Goal: Information Seeking & Learning: Learn about a topic

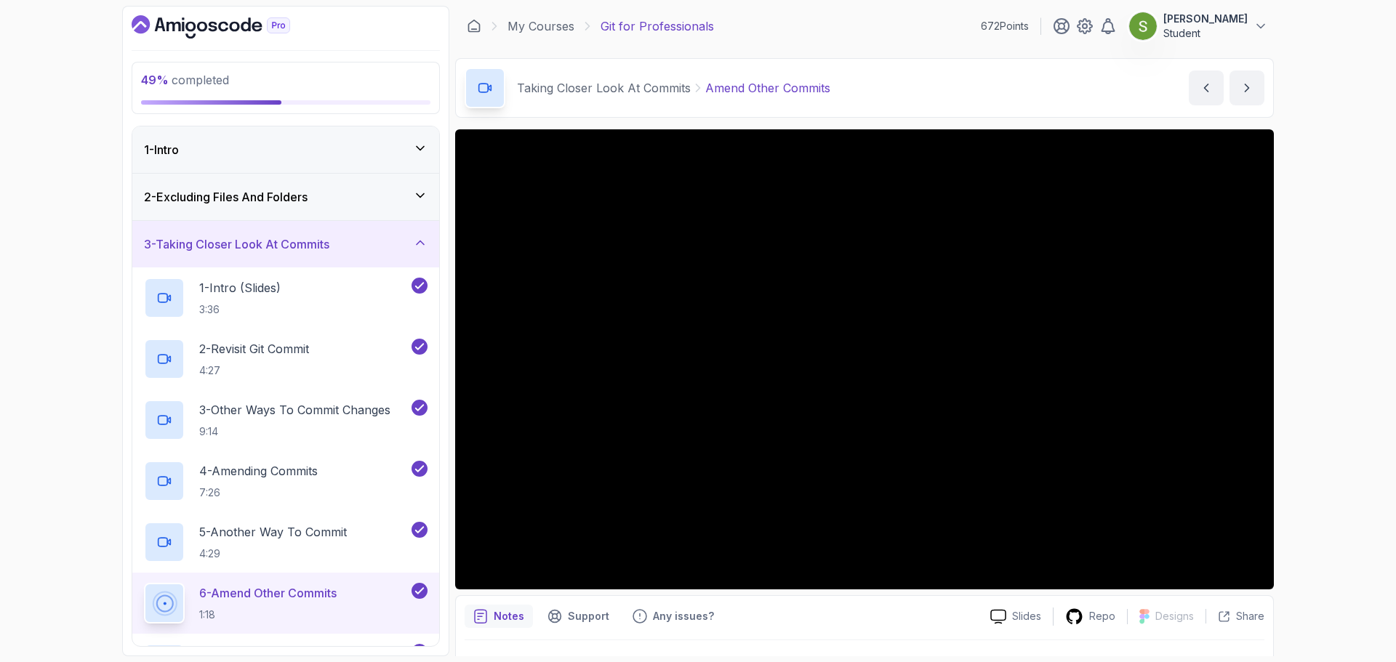
click at [398, 253] on div "3 - Taking Closer Look At Commits" at bounding box center [286, 244] width 284 height 17
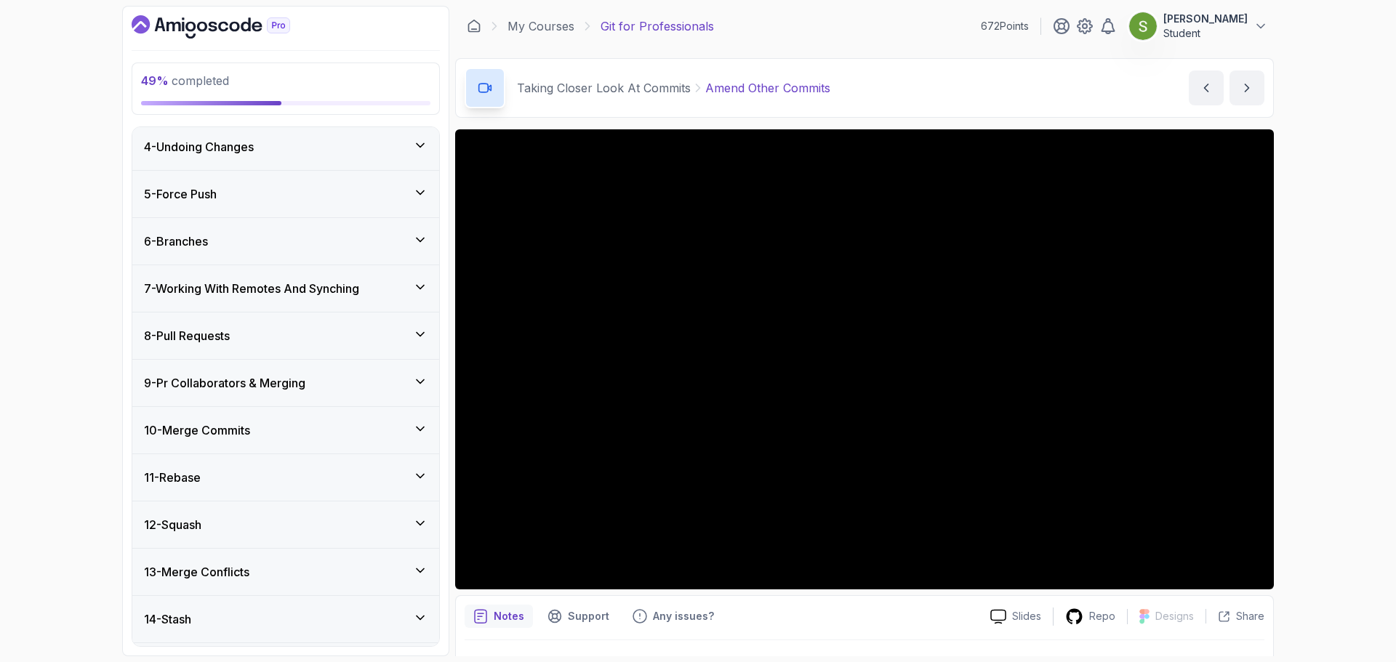
scroll to position [148, 0]
click at [342, 417] on div "10 - Merge Commits" at bounding box center [285, 427] width 307 height 47
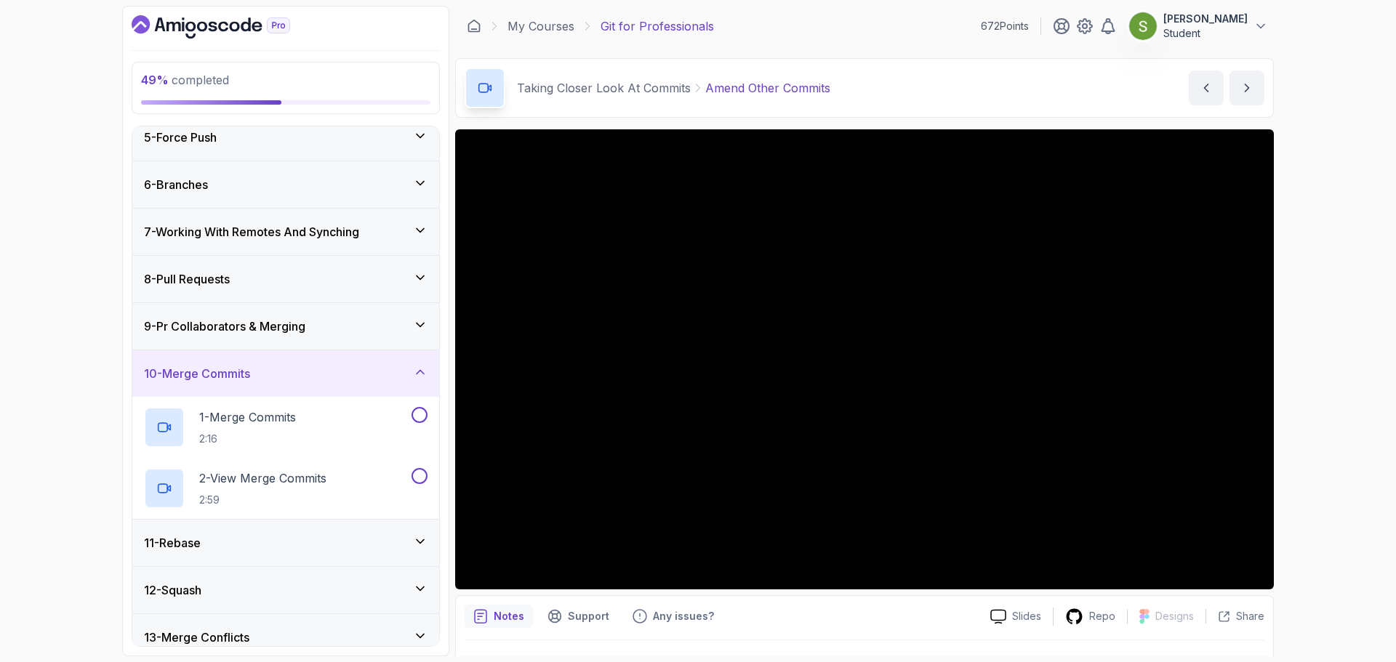
scroll to position [202, 0]
click at [351, 334] on div "9 - Pr Collaborators & Merging" at bounding box center [286, 325] width 284 height 17
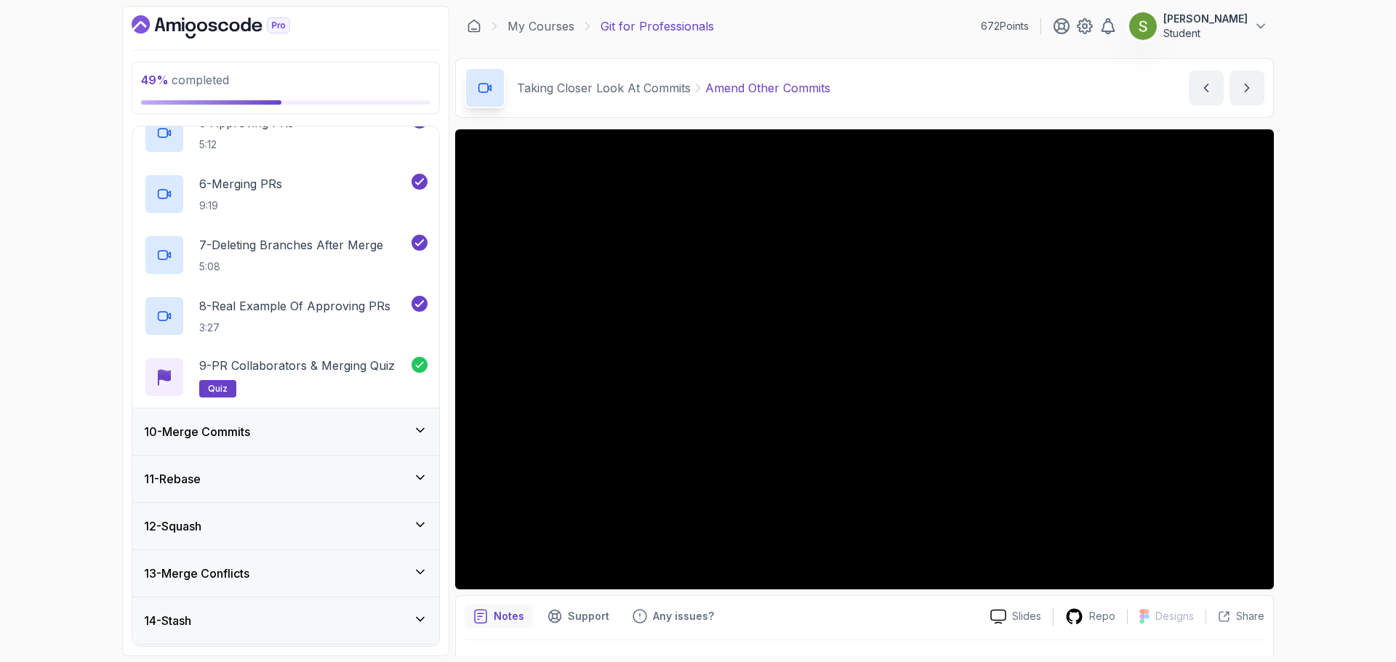
scroll to position [698, 0]
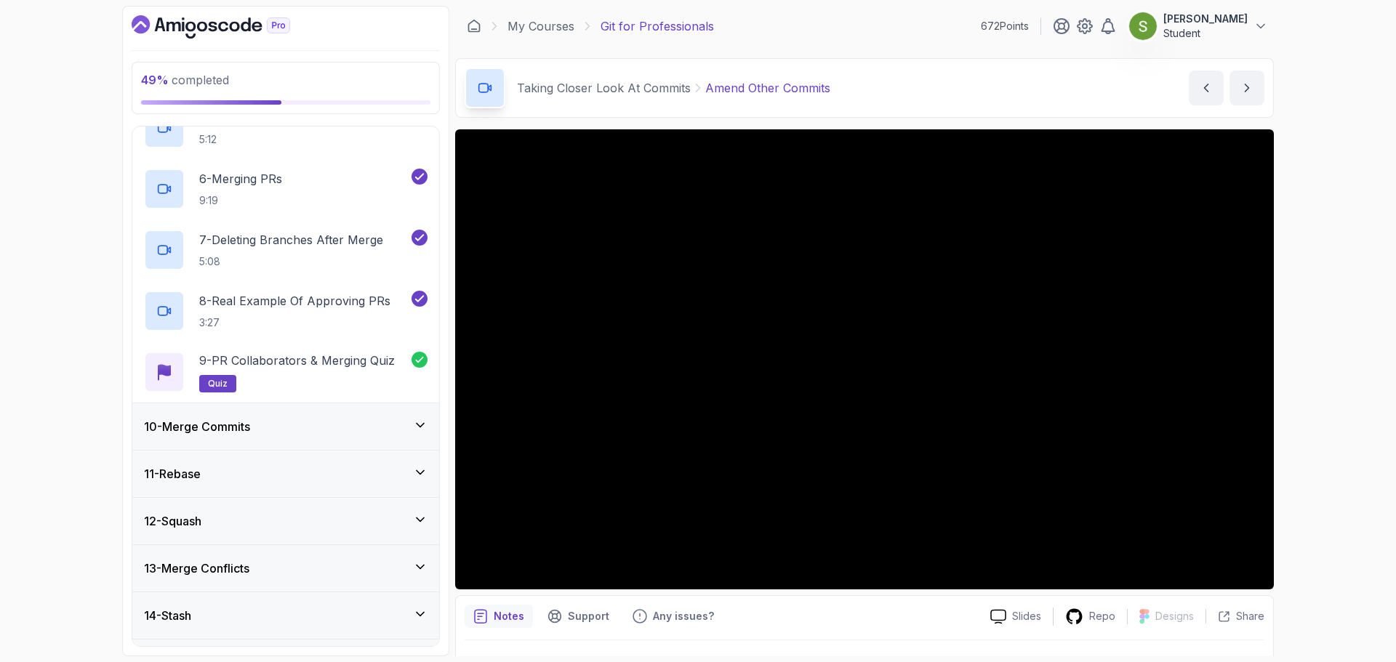
click at [313, 413] on div "10 - Merge Commits" at bounding box center [285, 426] width 307 height 47
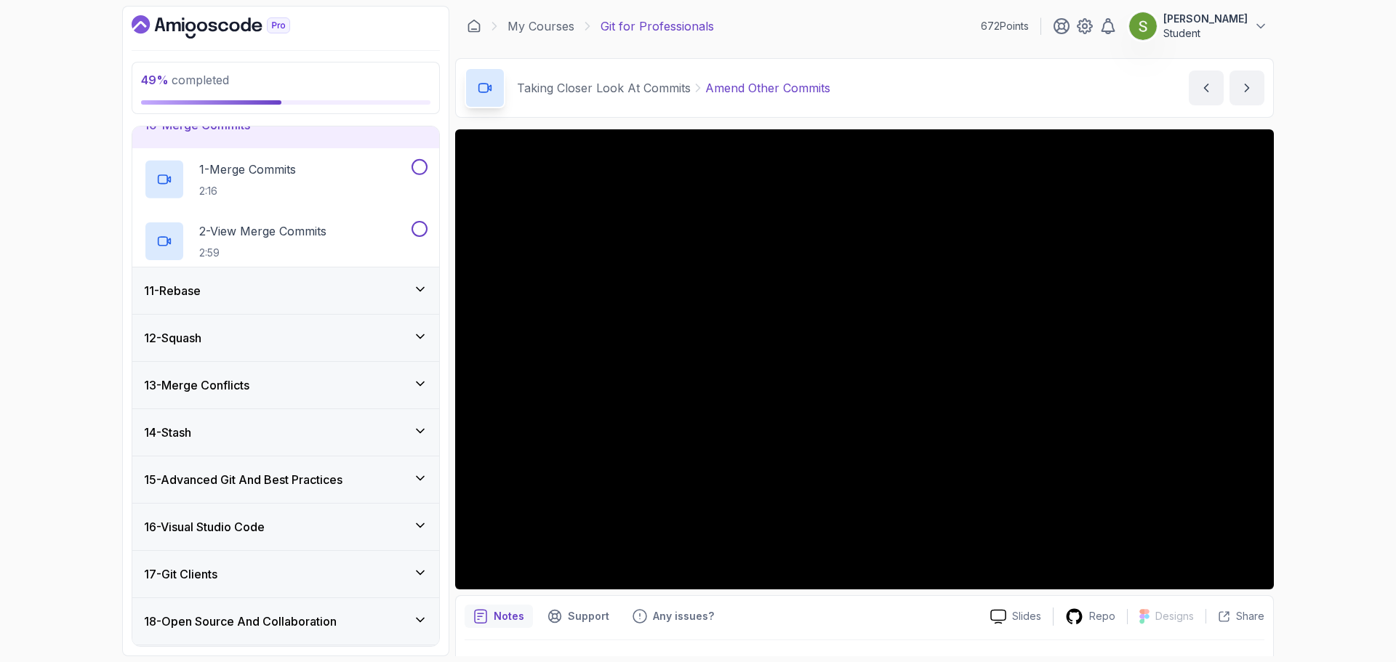
scroll to position [425, 0]
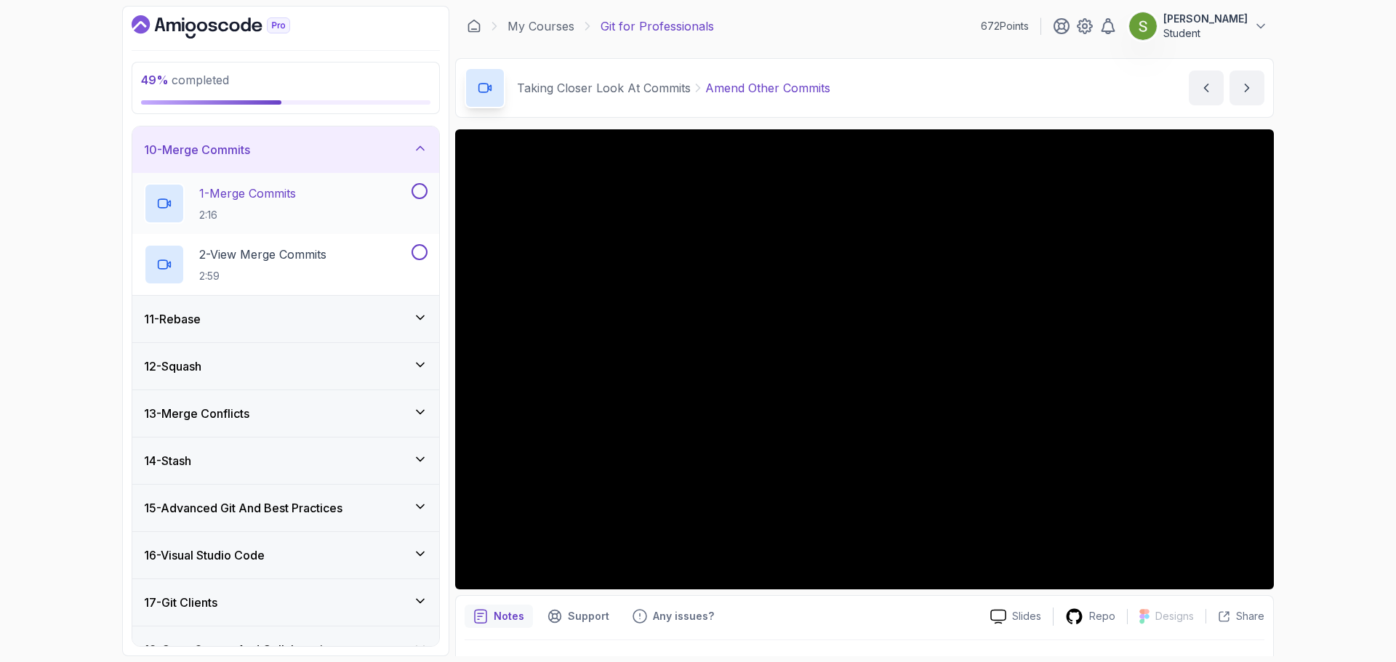
click at [369, 203] on div "1 - Merge Commits 2:16" at bounding box center [276, 203] width 265 height 41
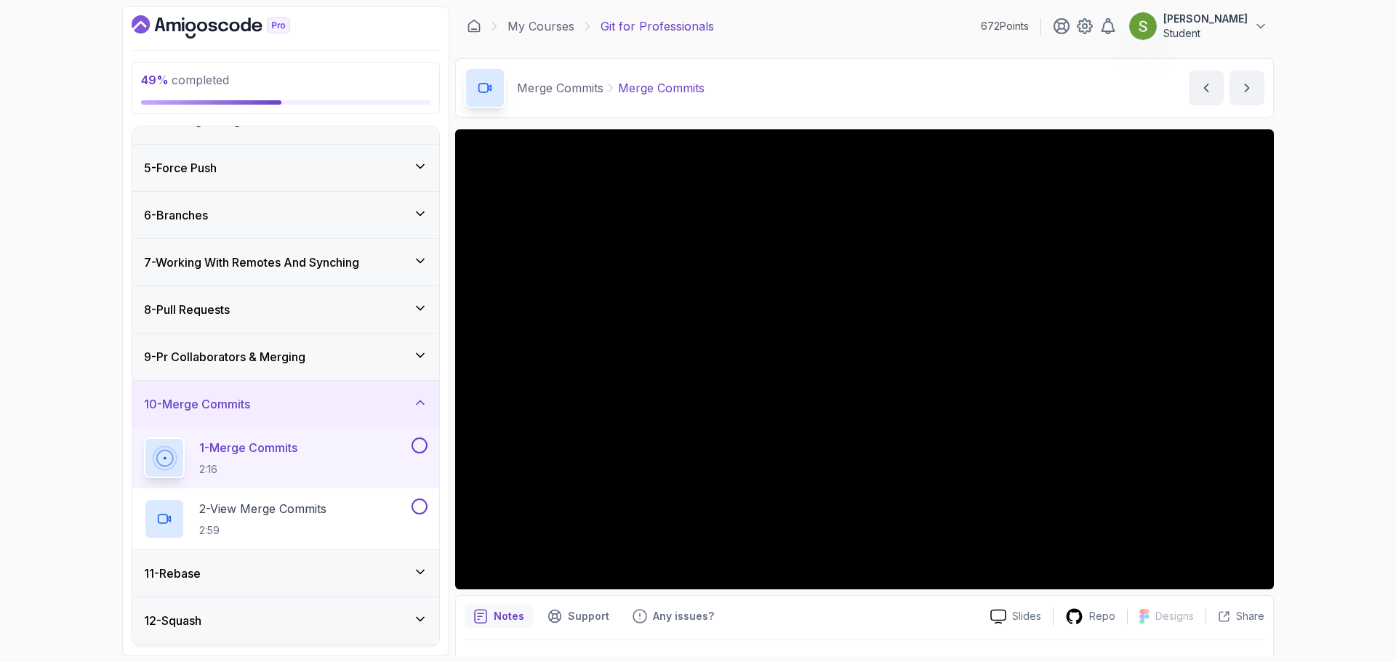
scroll to position [198, 0]
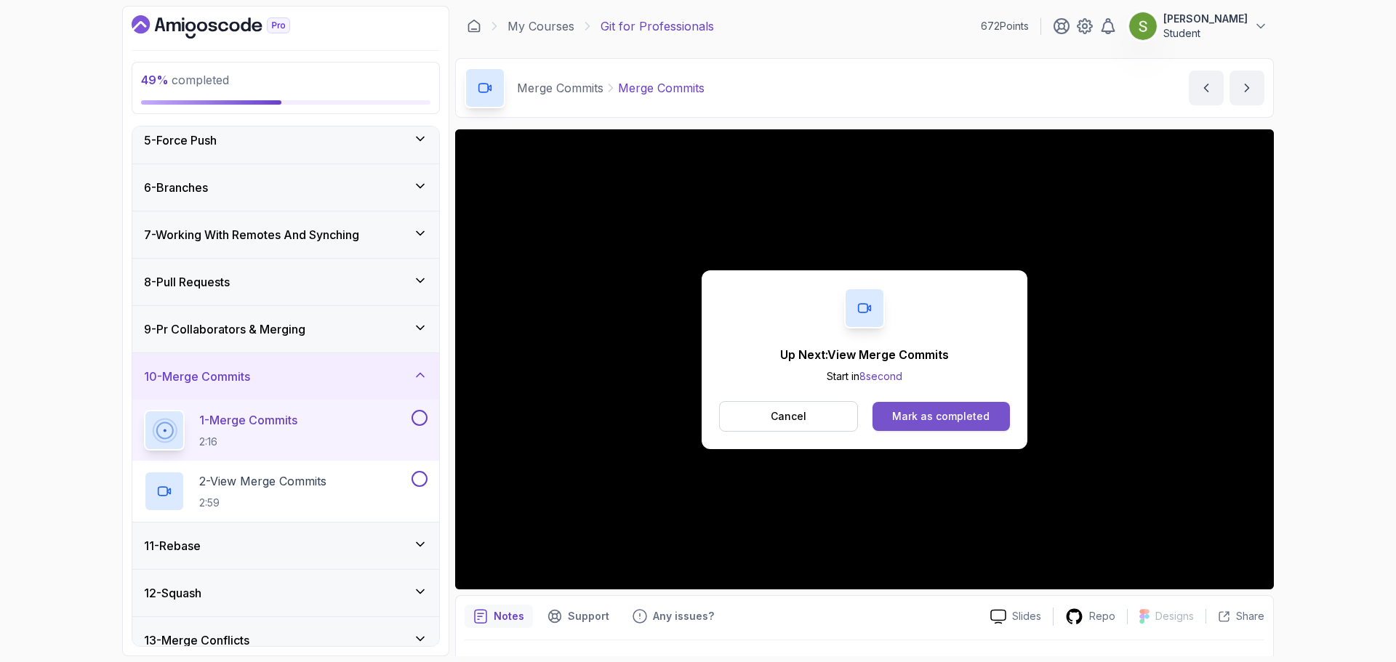
click at [912, 417] on div "Mark as completed" at bounding box center [940, 416] width 97 height 15
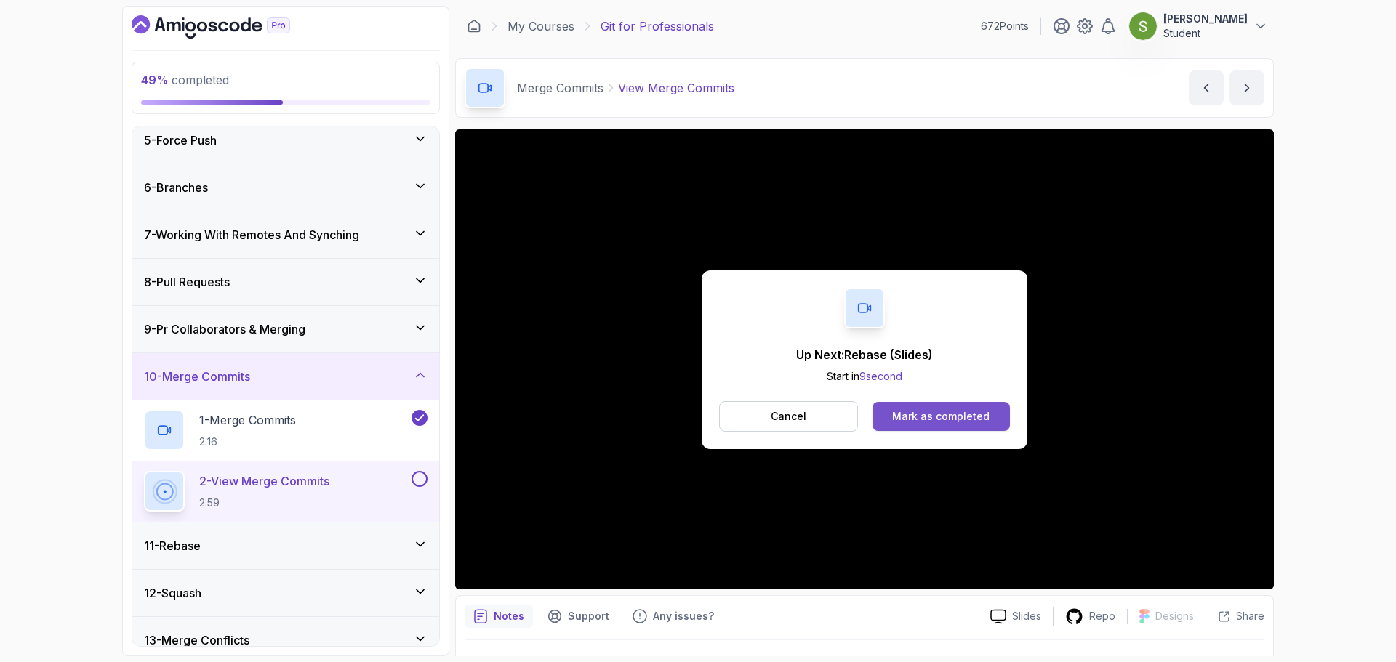
click at [985, 411] on div "Mark as completed" at bounding box center [940, 416] width 97 height 15
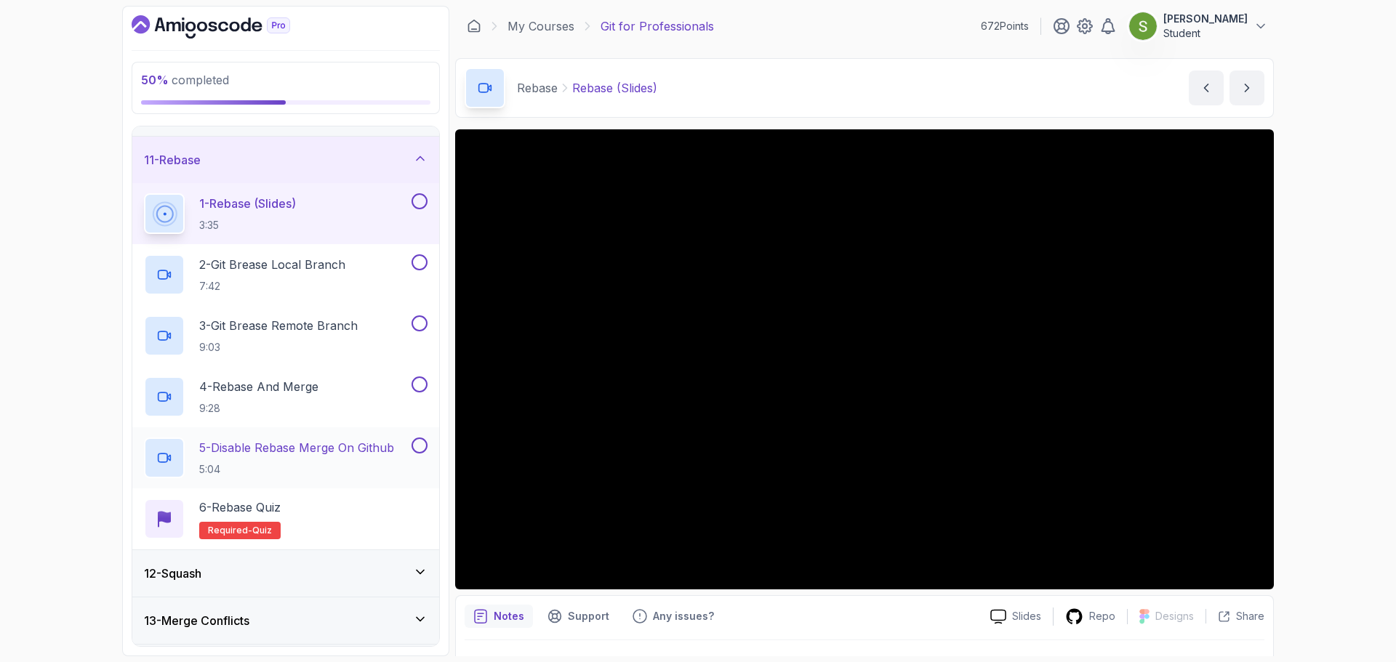
scroll to position [456, 0]
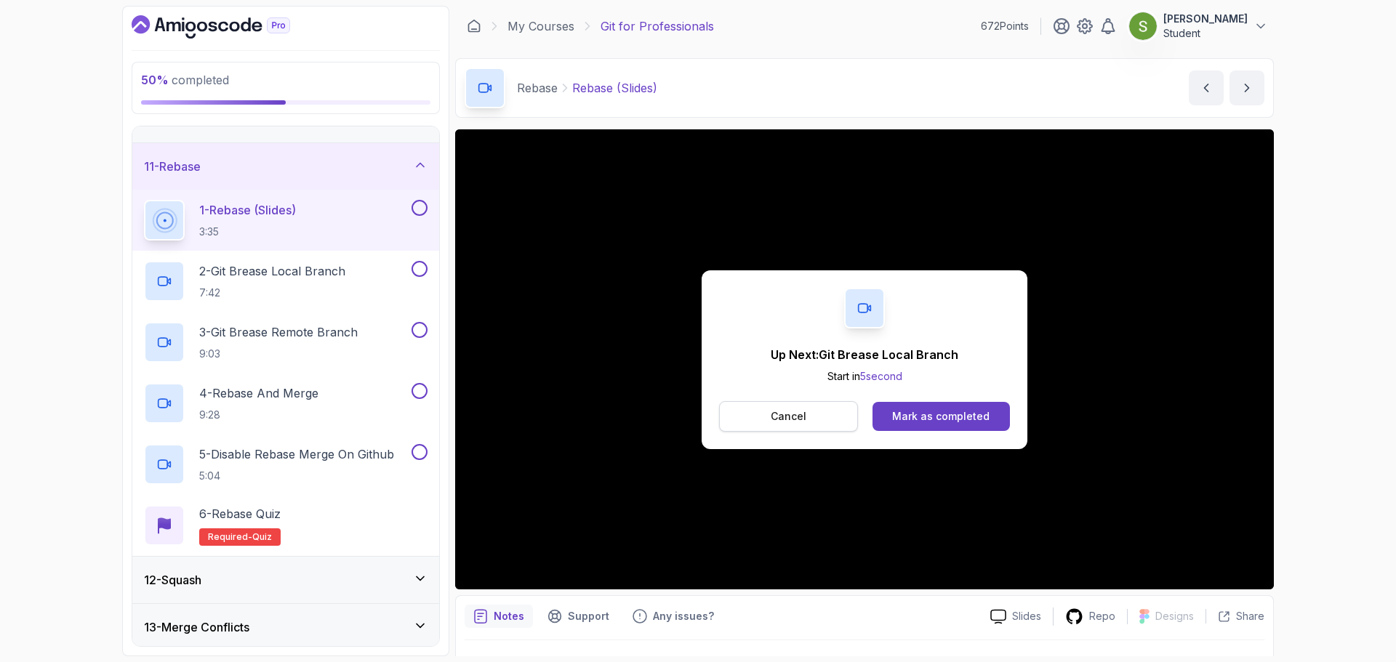
click at [845, 427] on button "Cancel" at bounding box center [788, 416] width 139 height 31
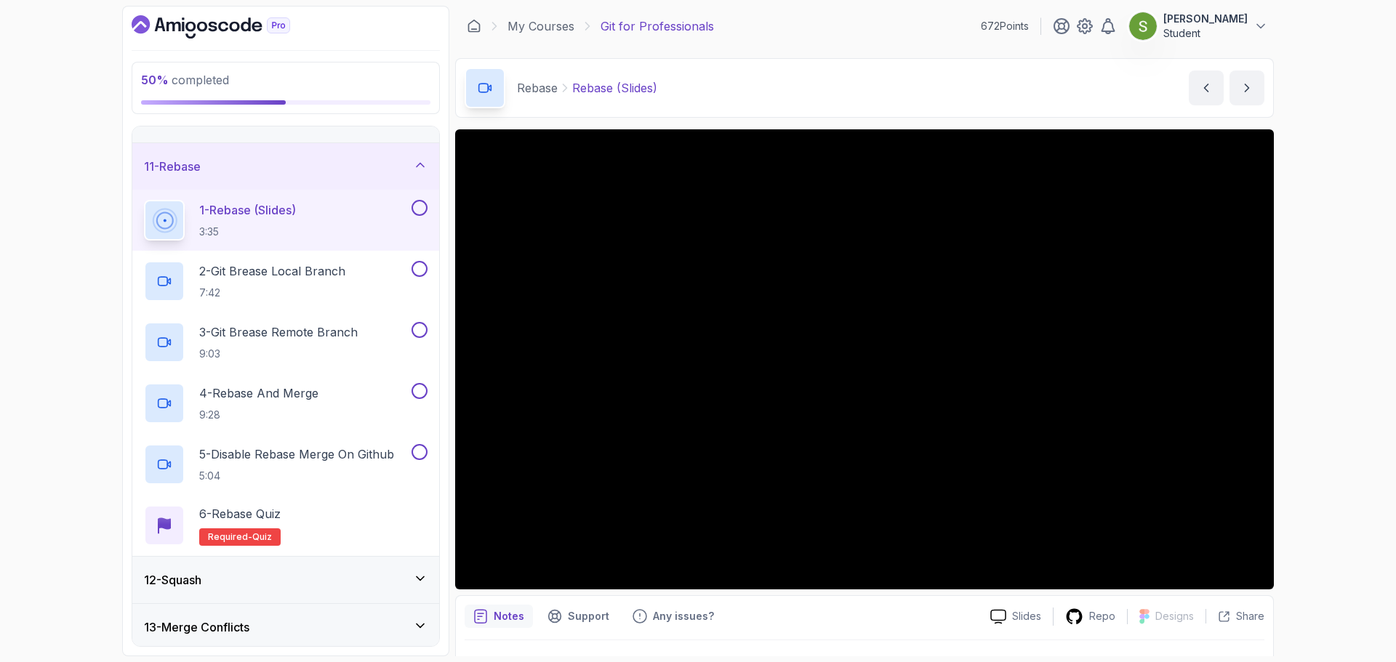
click at [417, 206] on button at bounding box center [419, 208] width 16 height 16
click at [368, 257] on div "2 - Git Brease Local Branch 7:42" at bounding box center [285, 281] width 307 height 61
click at [326, 283] on h2 "2 - Git Brease Local Branch 7:42" at bounding box center [272, 281] width 146 height 38
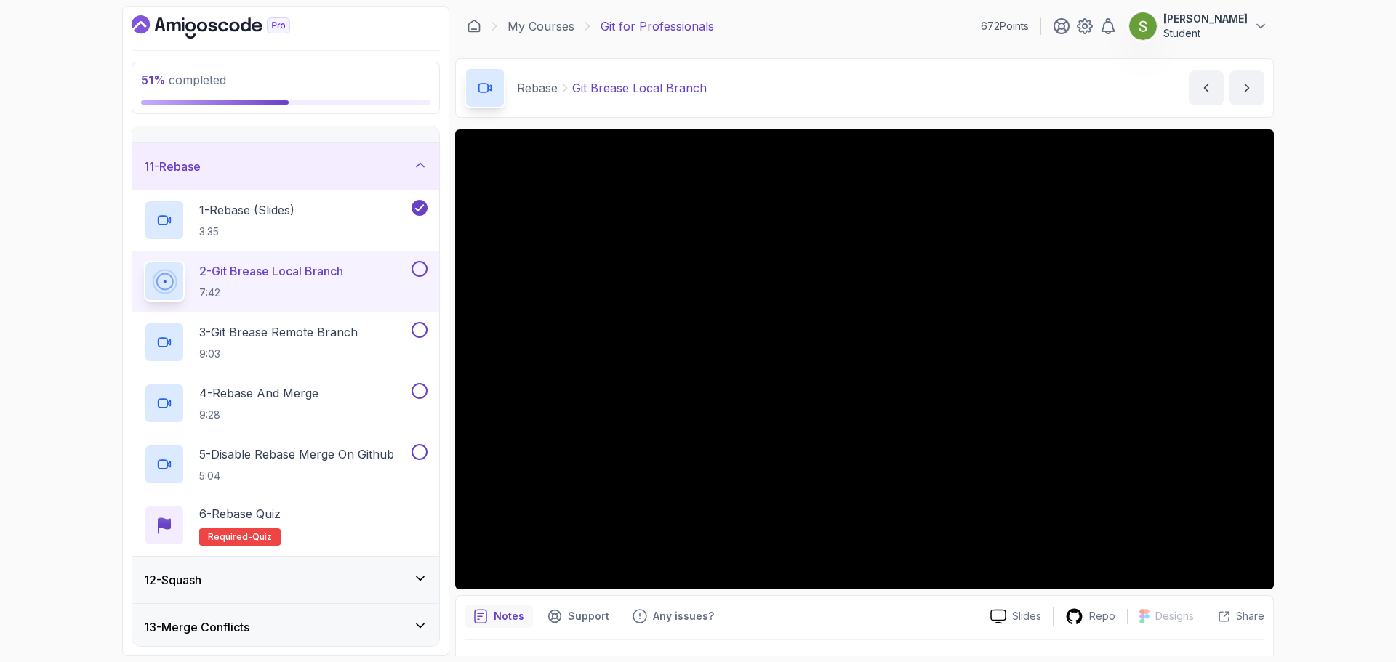
click at [144, 261] on button "2 - Git Brease Local Branch 7:42" at bounding box center [286, 281] width 284 height 41
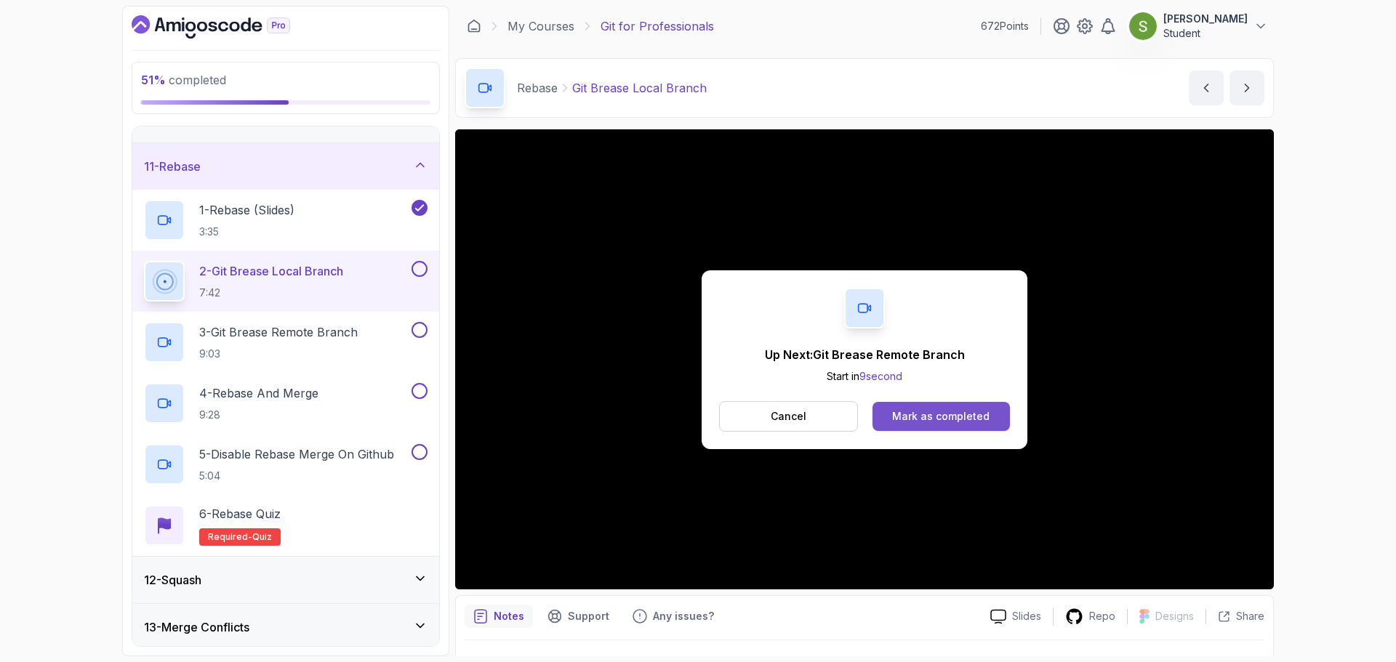
click at [921, 430] on button "Mark as completed" at bounding box center [940, 416] width 137 height 29
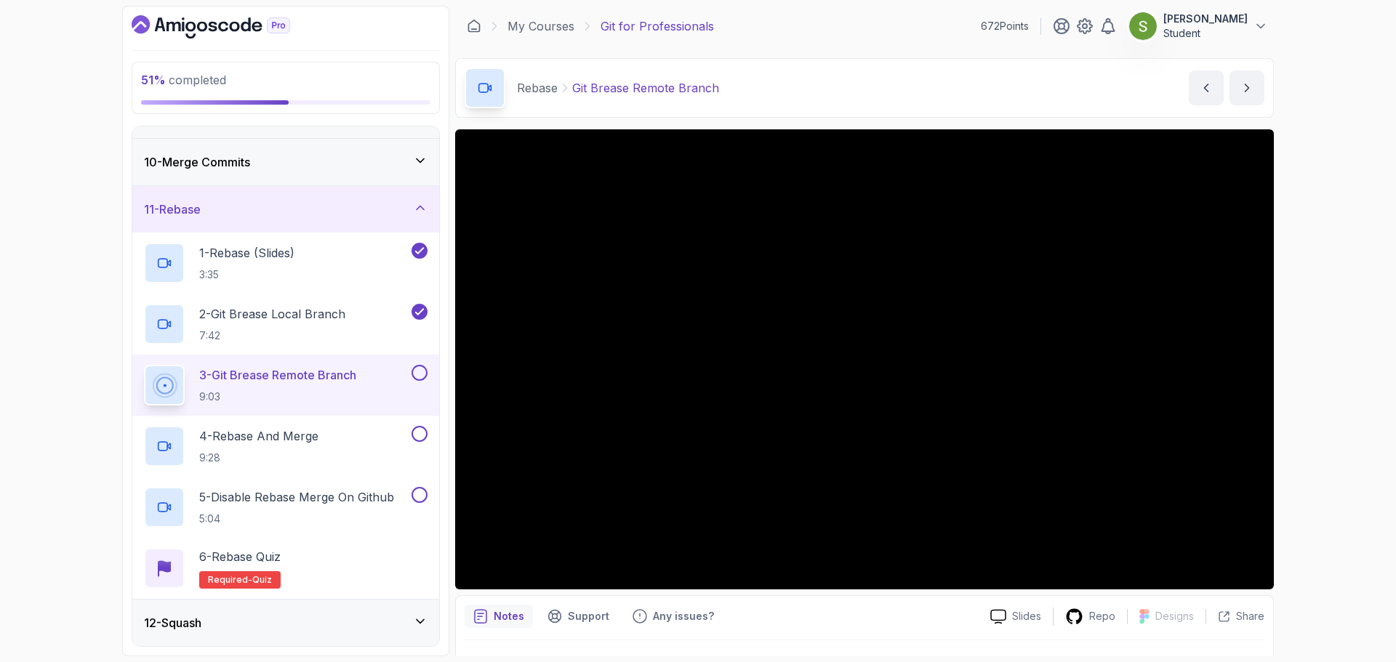
scroll to position [412, 0]
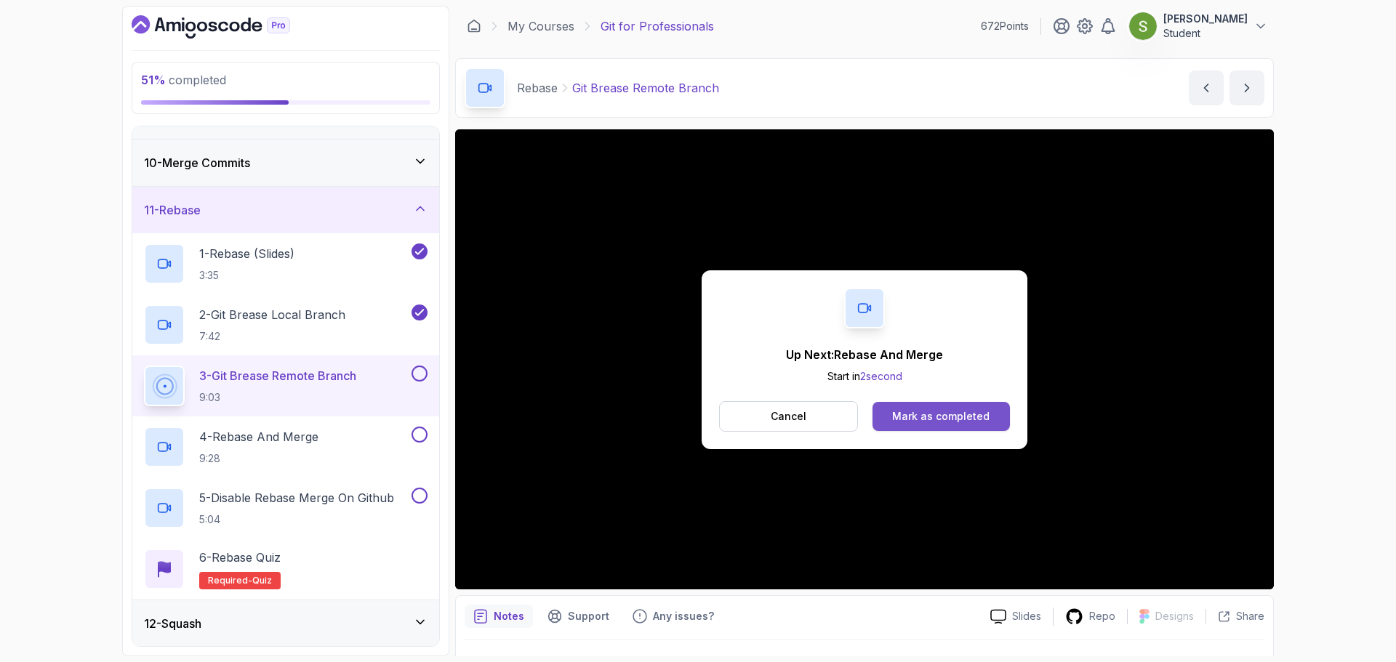
click at [965, 417] on div "Mark as completed" at bounding box center [940, 416] width 97 height 15
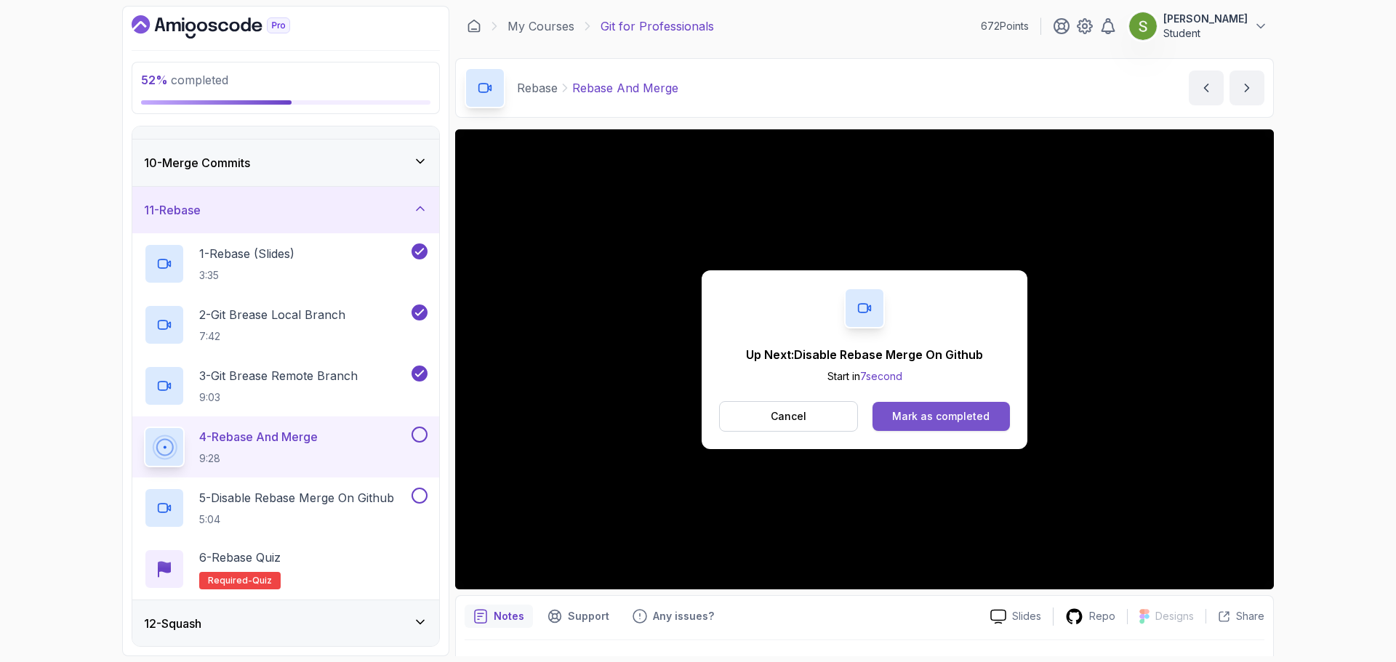
click at [936, 407] on button "Mark as completed" at bounding box center [940, 416] width 137 height 29
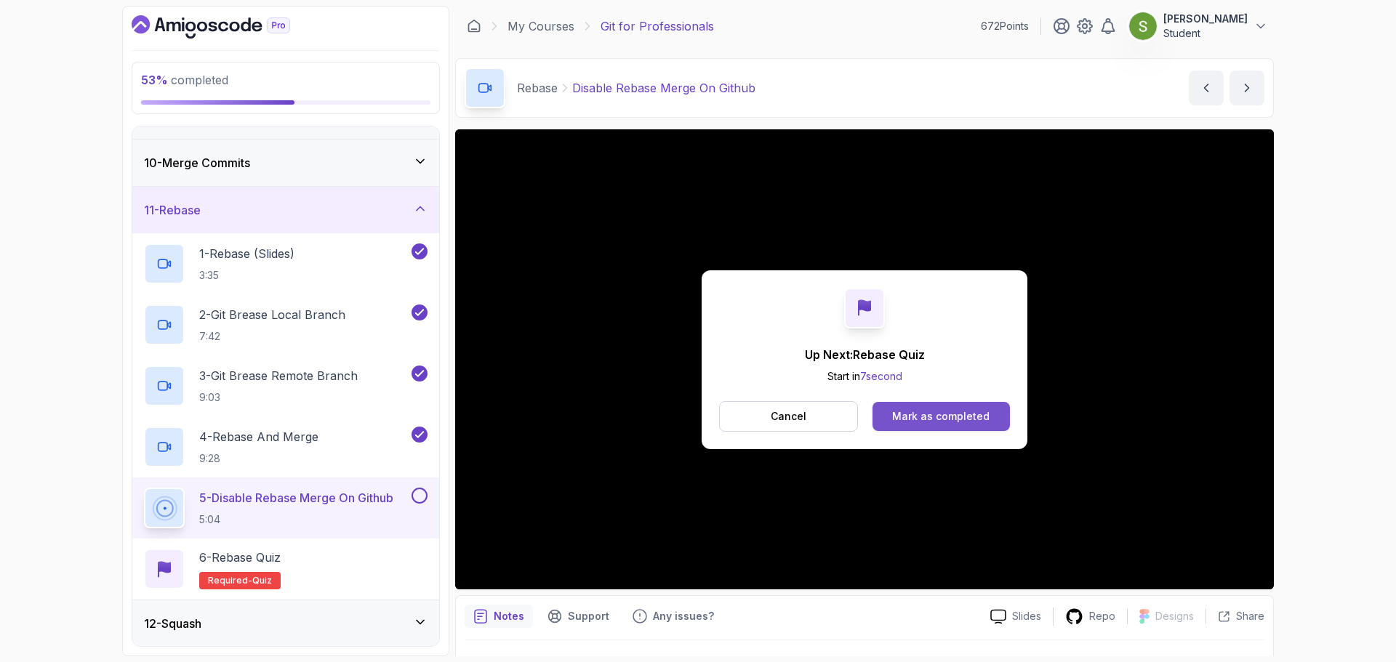
click at [959, 419] on div "Mark as completed" at bounding box center [940, 416] width 97 height 15
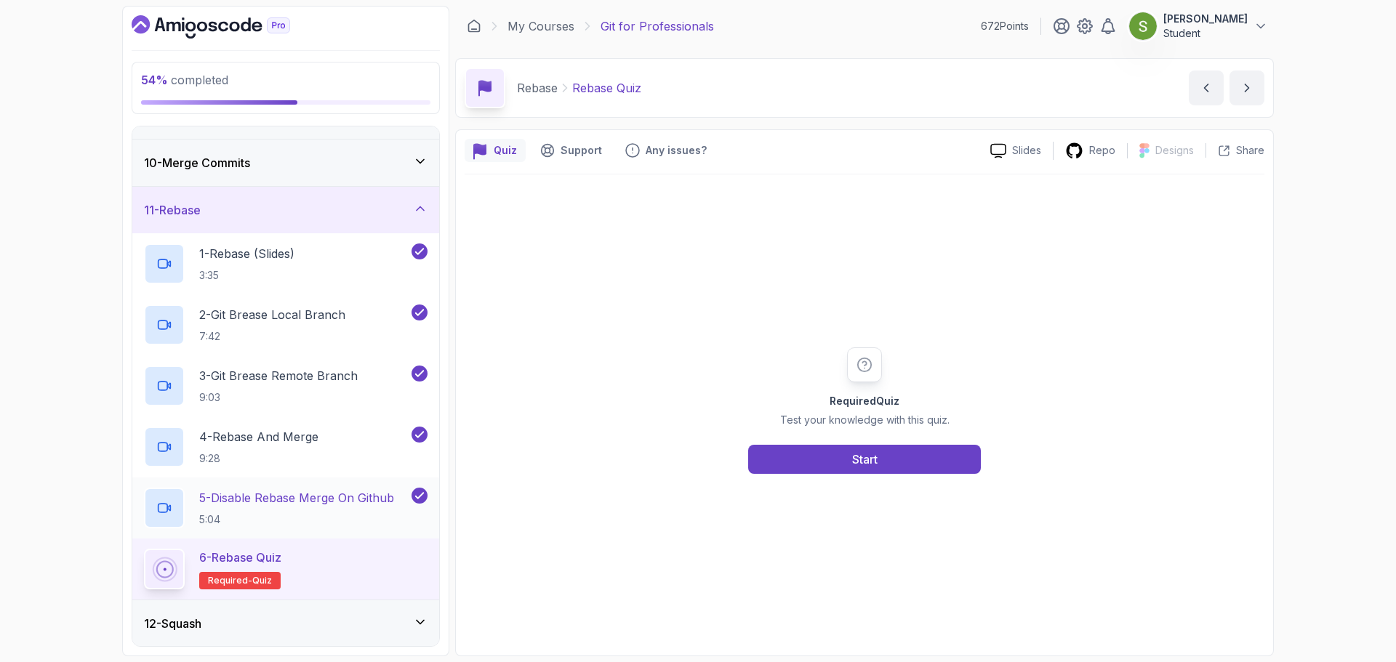
click at [293, 497] on p "5 - Disable Rebase Merge On Github" at bounding box center [296, 497] width 195 height 17
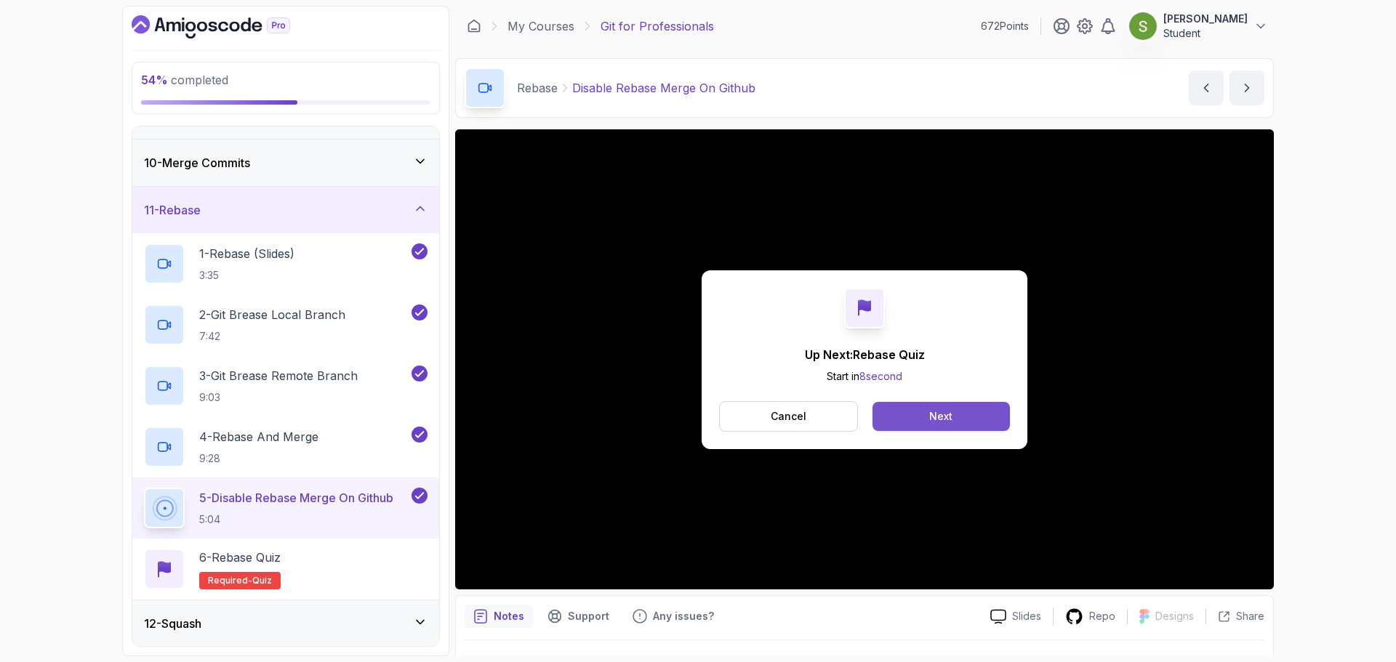
click at [960, 409] on button "Next" at bounding box center [940, 416] width 137 height 29
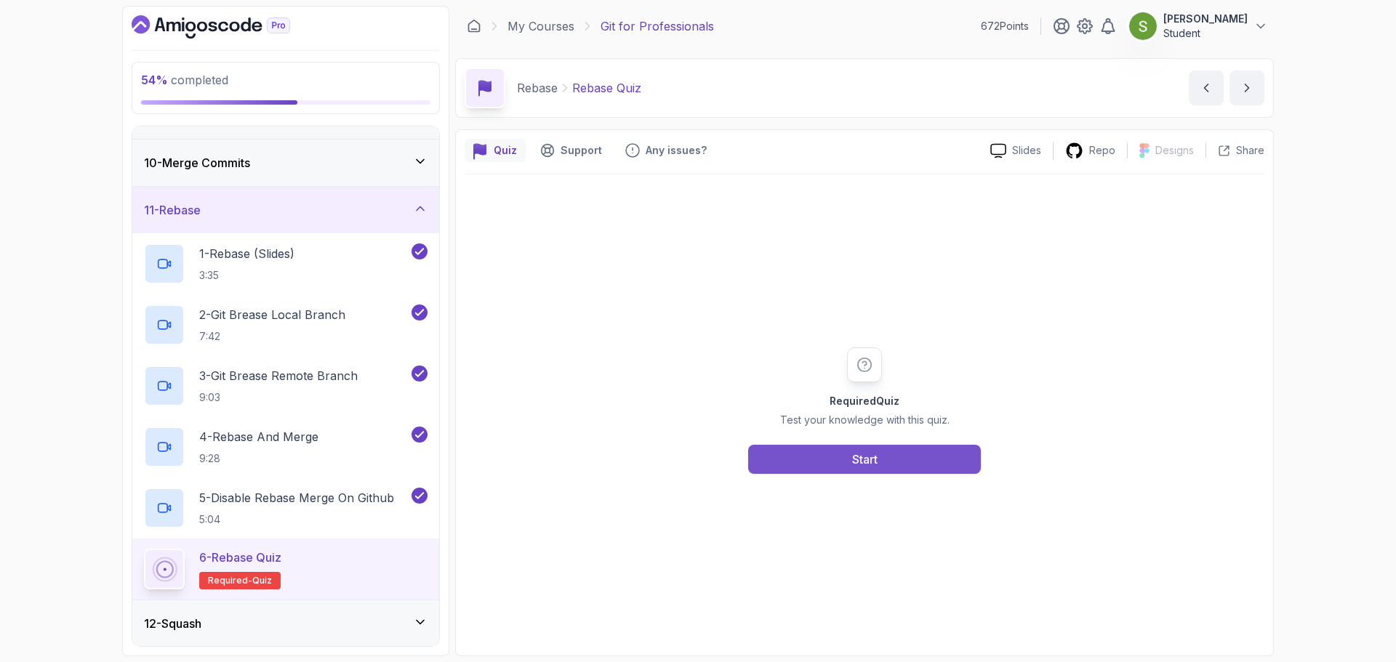
click at [875, 460] on div "Start" at bounding box center [864, 459] width 25 height 17
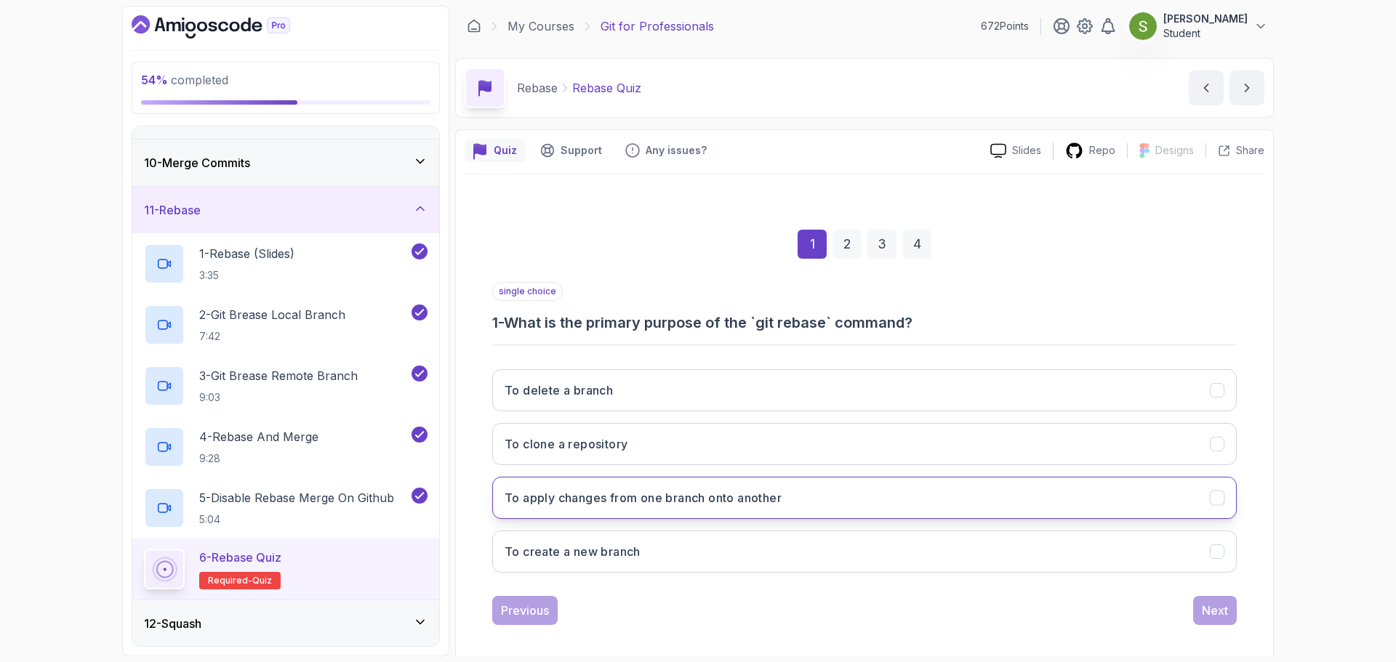
click at [1066, 515] on button "To apply changes from one branch onto another" at bounding box center [864, 498] width 744 height 42
click at [1225, 608] on div "Next" at bounding box center [1215, 610] width 26 height 17
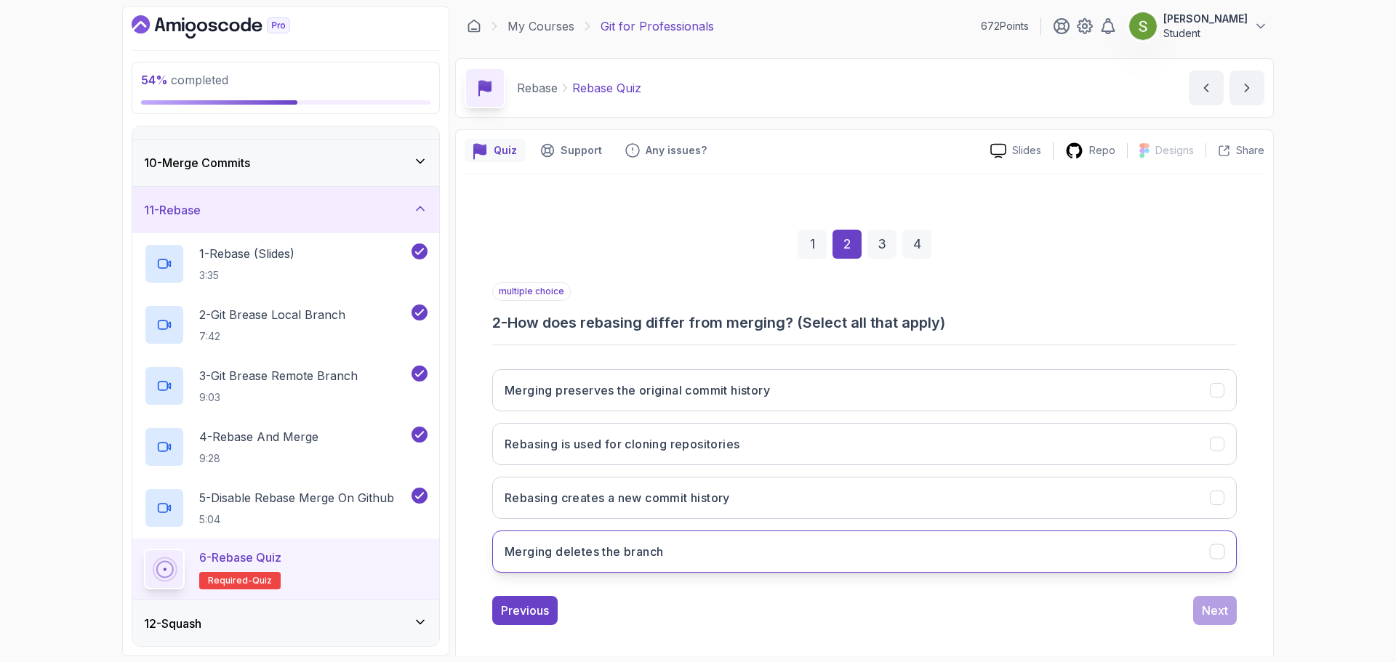
click at [902, 569] on button "Merging deletes the branch" at bounding box center [864, 552] width 744 height 42
click at [978, 403] on button "Merging preserves the original commit history" at bounding box center [864, 390] width 744 height 42
click at [1227, 612] on div "Next" at bounding box center [1215, 610] width 26 height 17
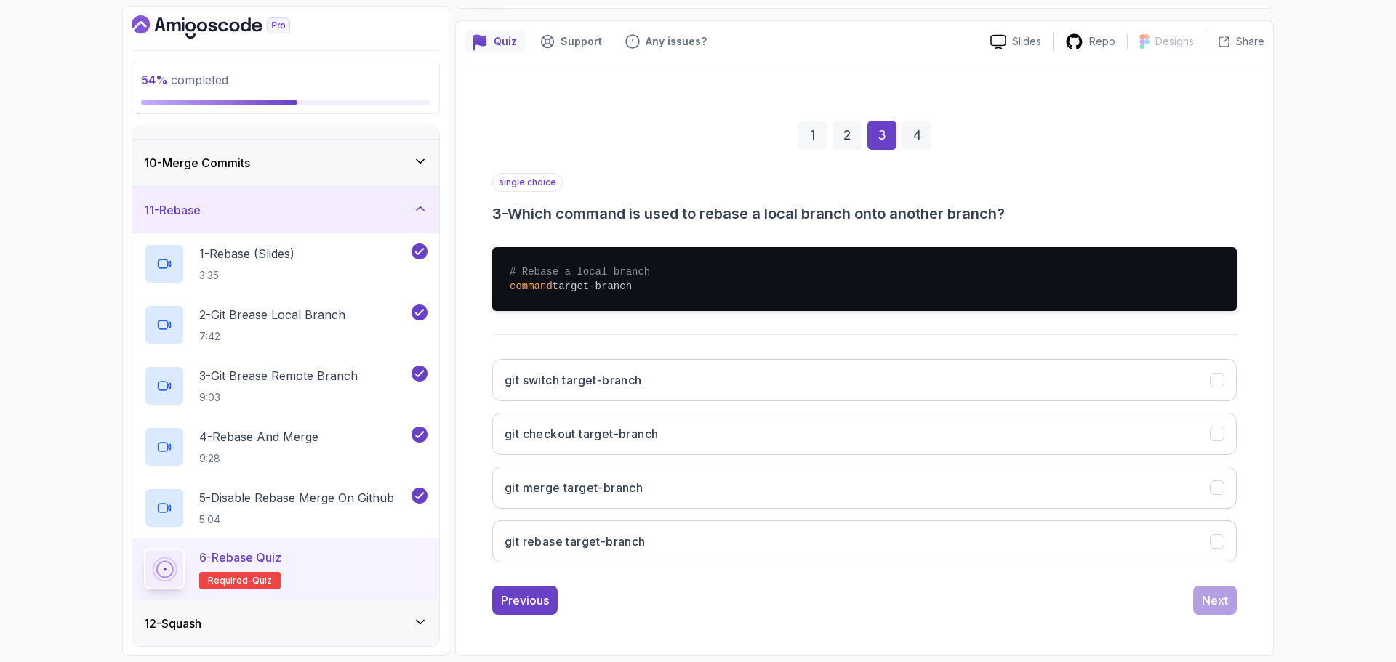
scroll to position [108, 0]
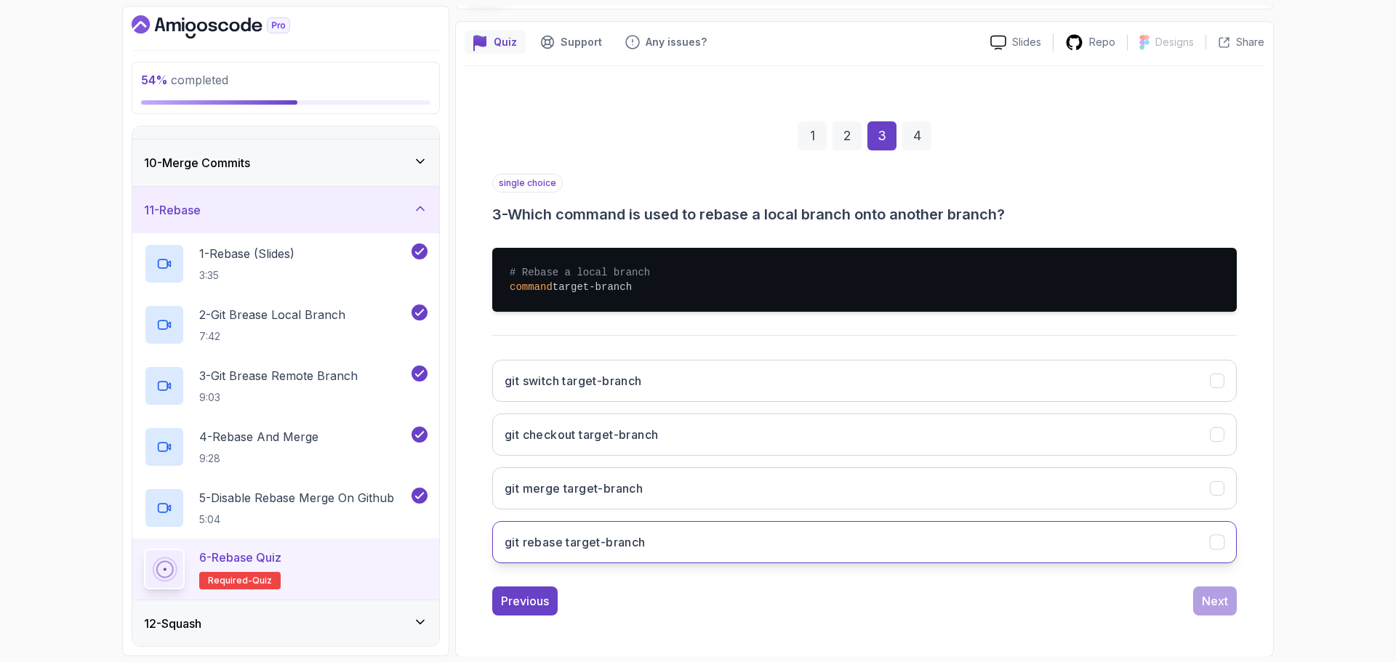
click at [1135, 528] on button "git rebase target-branch" at bounding box center [864, 542] width 744 height 42
click at [1156, 517] on div "git switch target-branch git checkout target-branch git merge target-branch git…" at bounding box center [864, 461] width 744 height 227
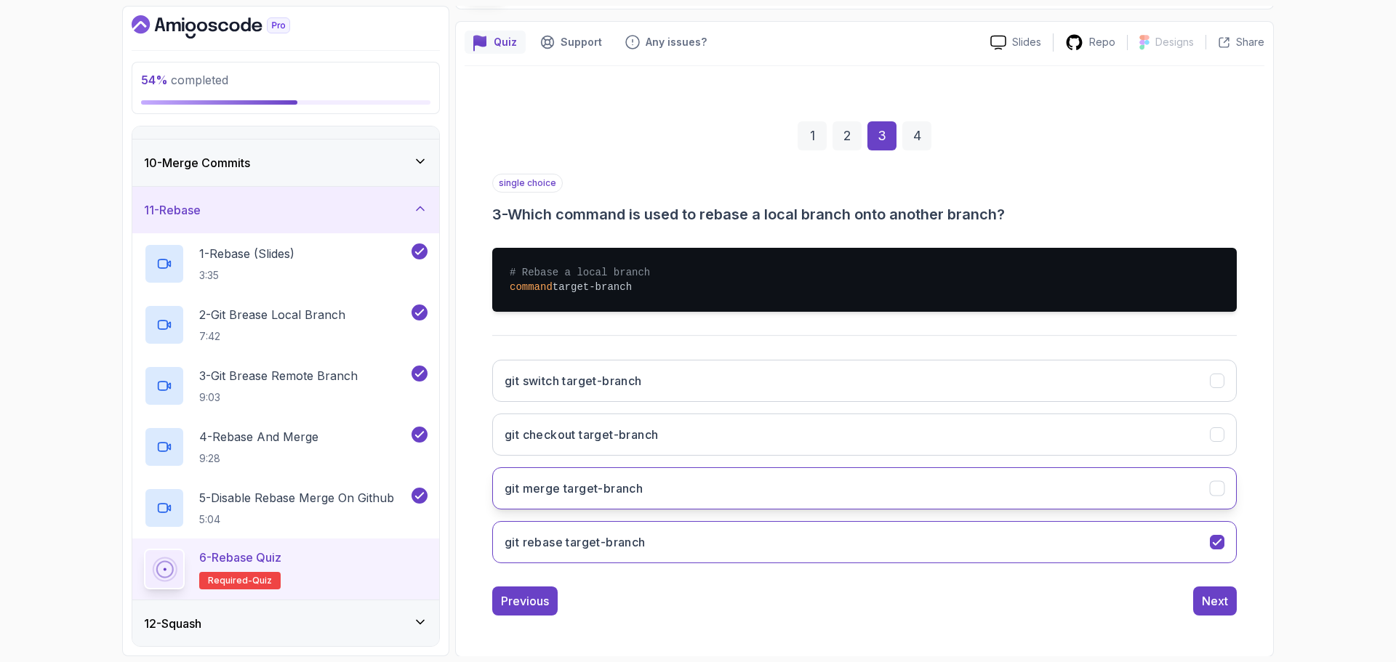
click at [1125, 476] on button "git merge target-branch" at bounding box center [864, 488] width 744 height 42
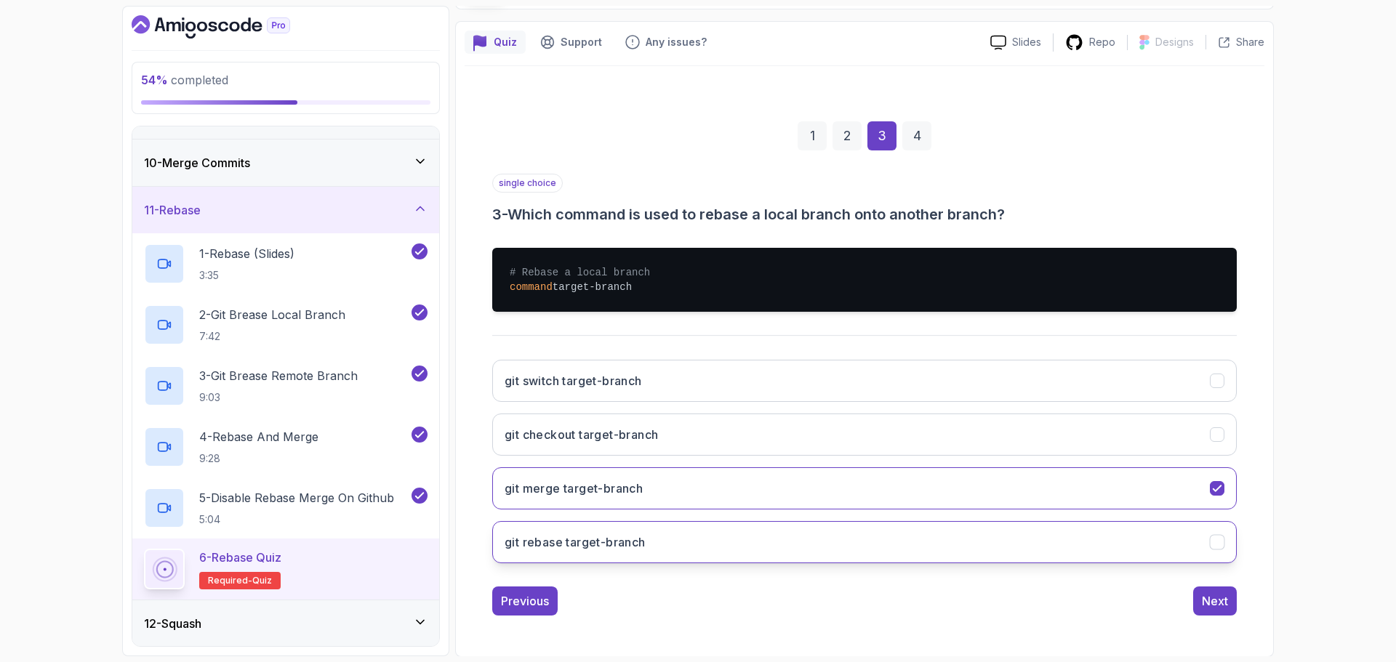
click at [1140, 557] on button "git rebase target-branch" at bounding box center [864, 542] width 744 height 42
click at [1210, 591] on button "Next" at bounding box center [1215, 601] width 44 height 29
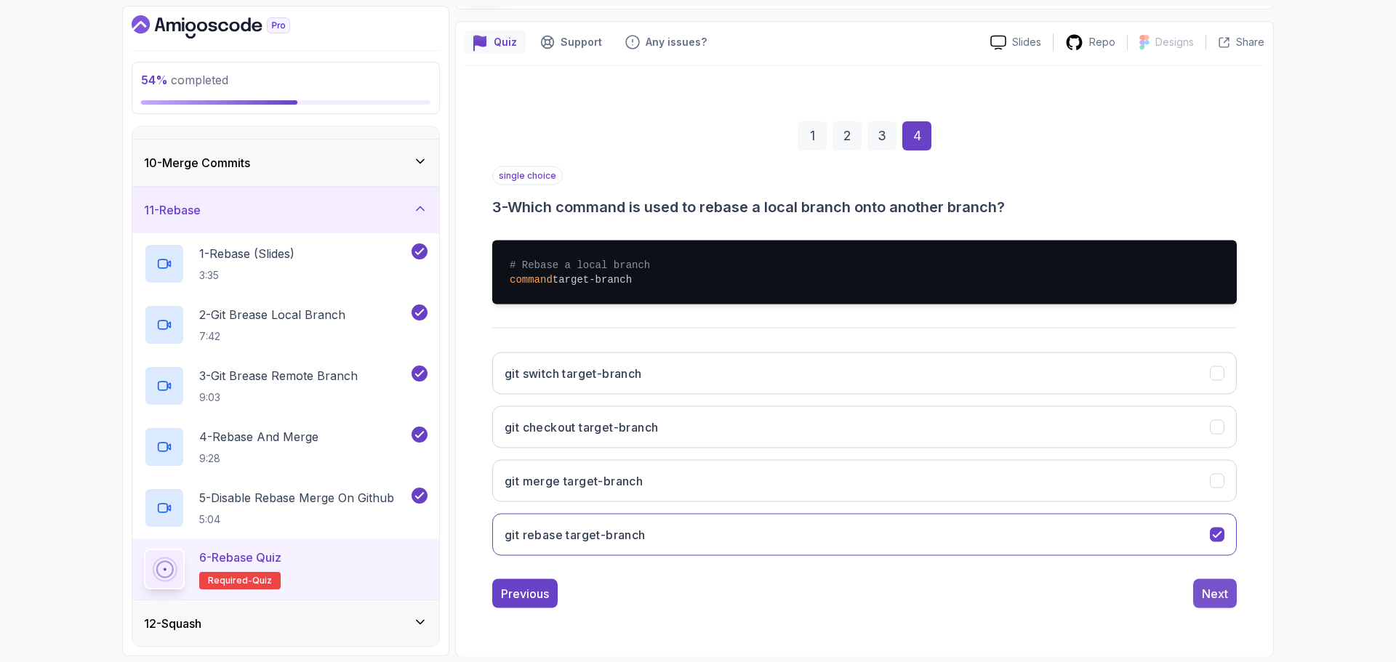
scroll to position [10, 0]
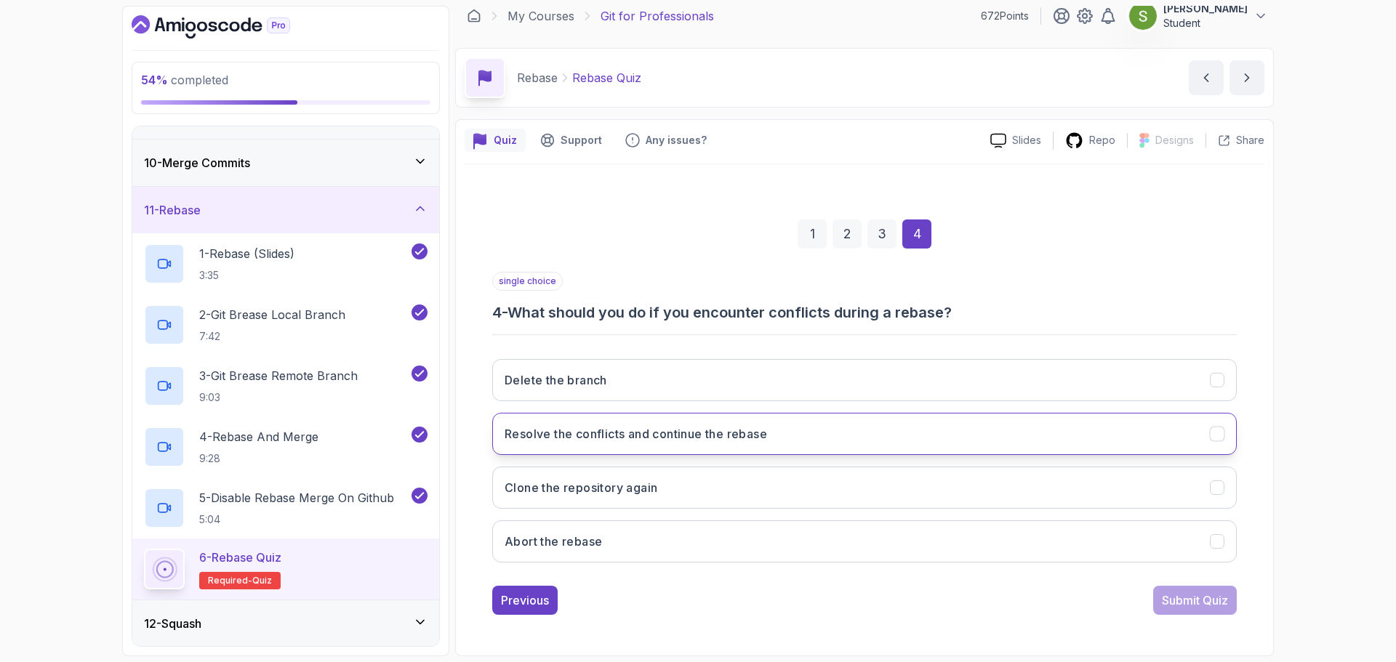
click at [1179, 431] on button "Resolve the conflicts and continue the rebase" at bounding box center [864, 434] width 744 height 42
click at [1175, 601] on div "Submit Quiz" at bounding box center [1195, 600] width 66 height 17
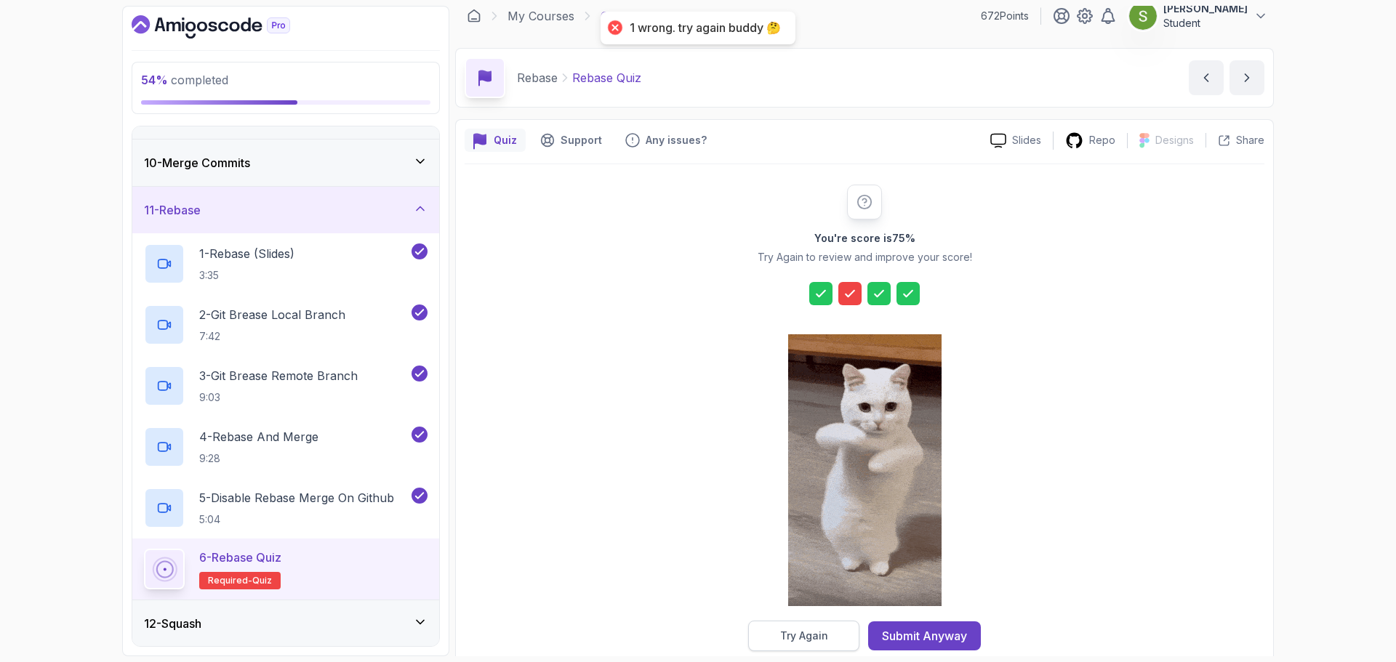
click at [804, 650] on button "Try Again" at bounding box center [803, 636] width 111 height 31
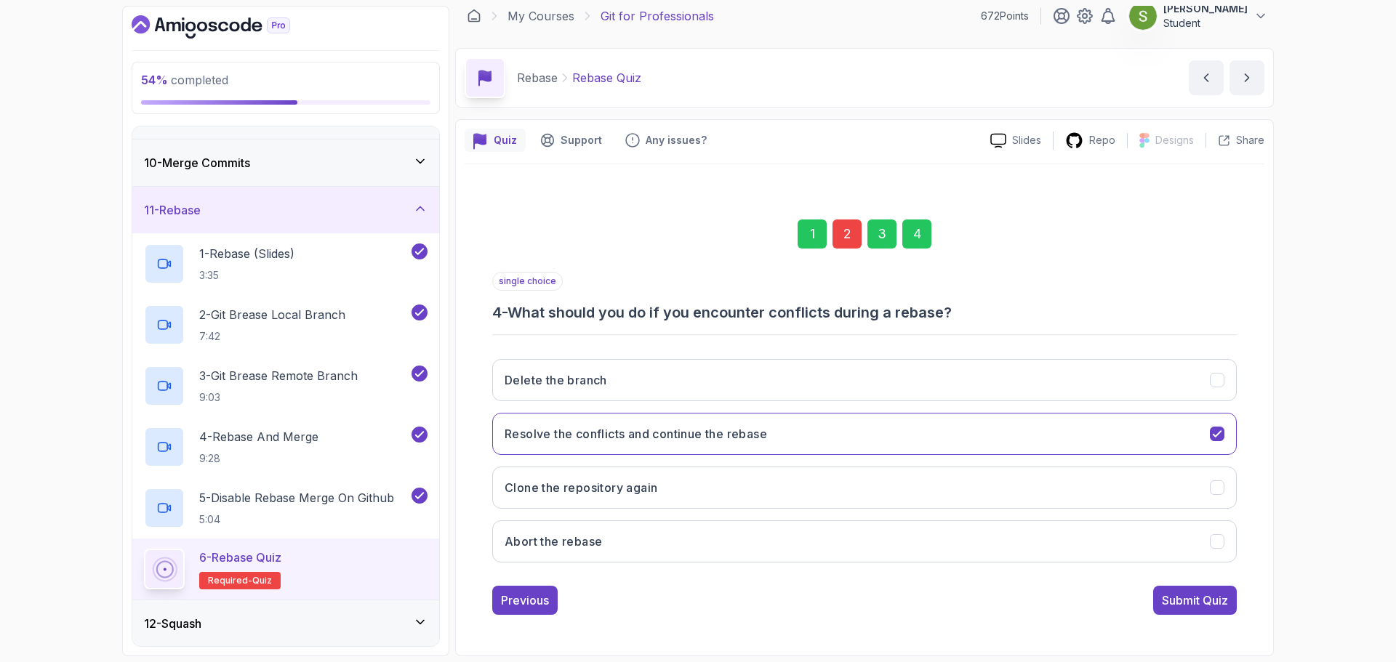
click at [845, 234] on div "2" at bounding box center [846, 234] width 29 height 29
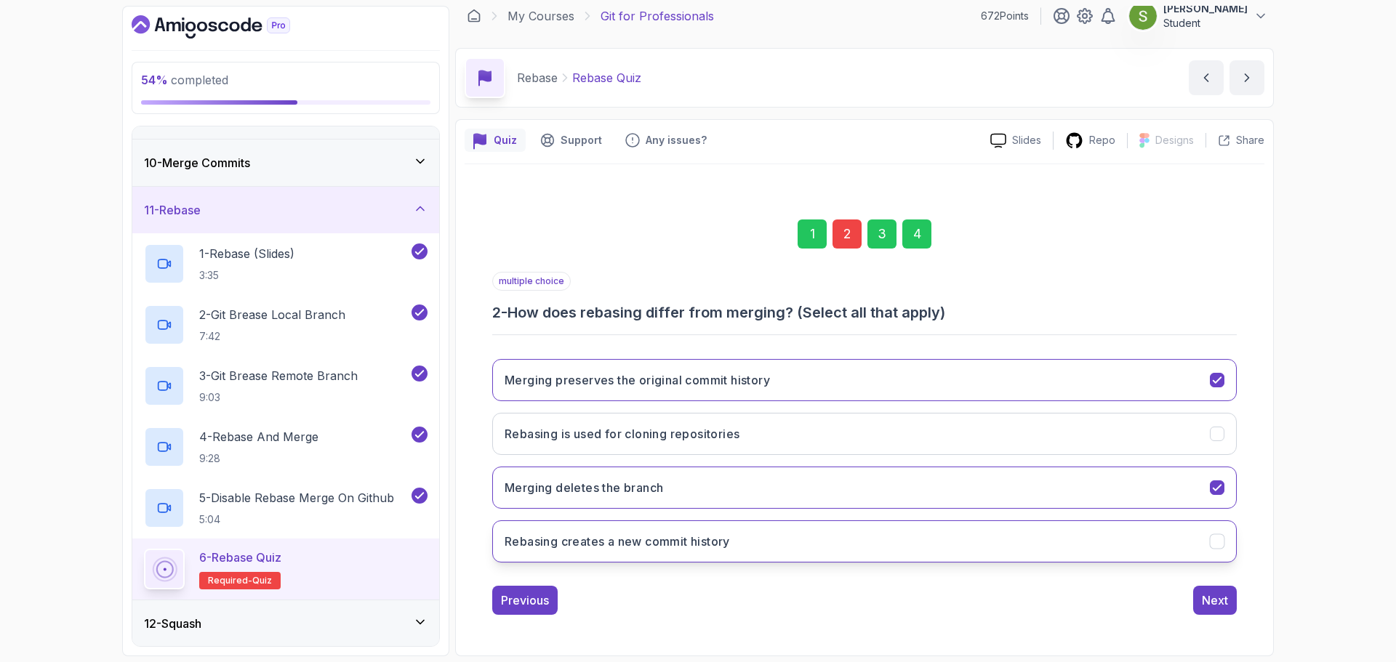
click at [1134, 550] on button "Rebasing creates a new commit history" at bounding box center [864, 541] width 744 height 42
click at [911, 233] on div "4" at bounding box center [916, 234] width 29 height 29
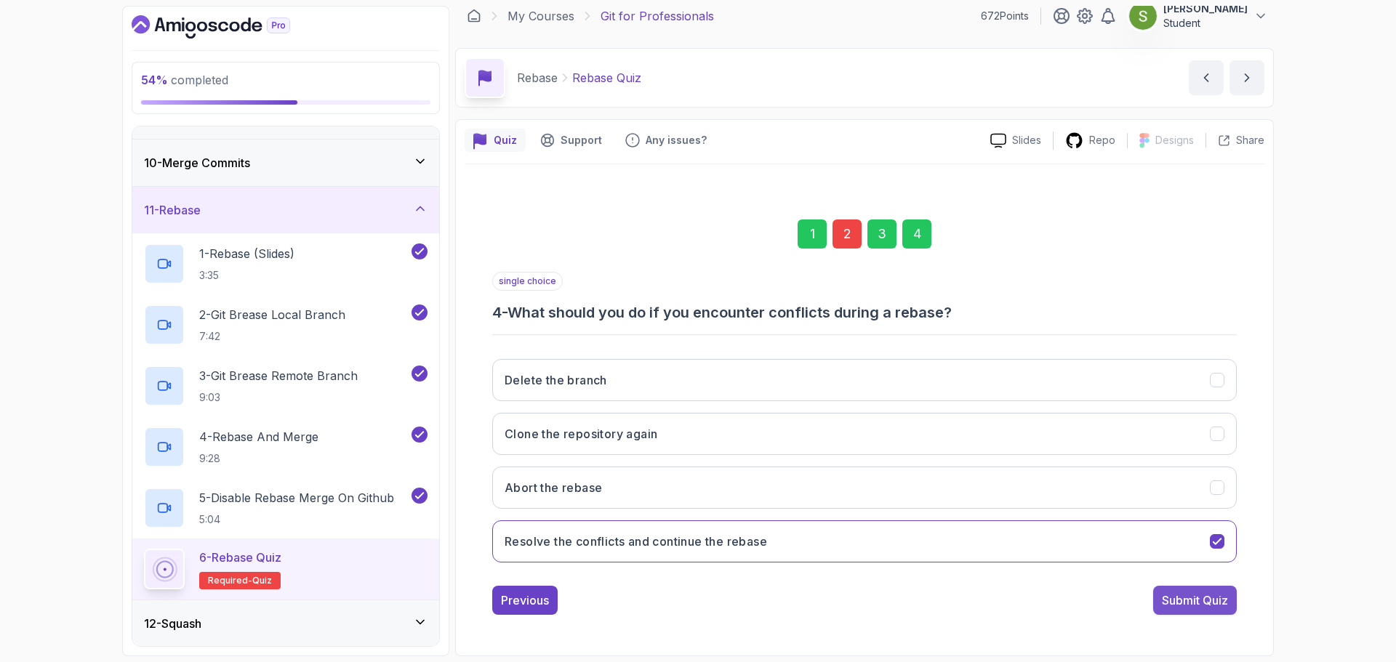
click at [1218, 595] on div "Submit Quiz" at bounding box center [1195, 600] width 66 height 17
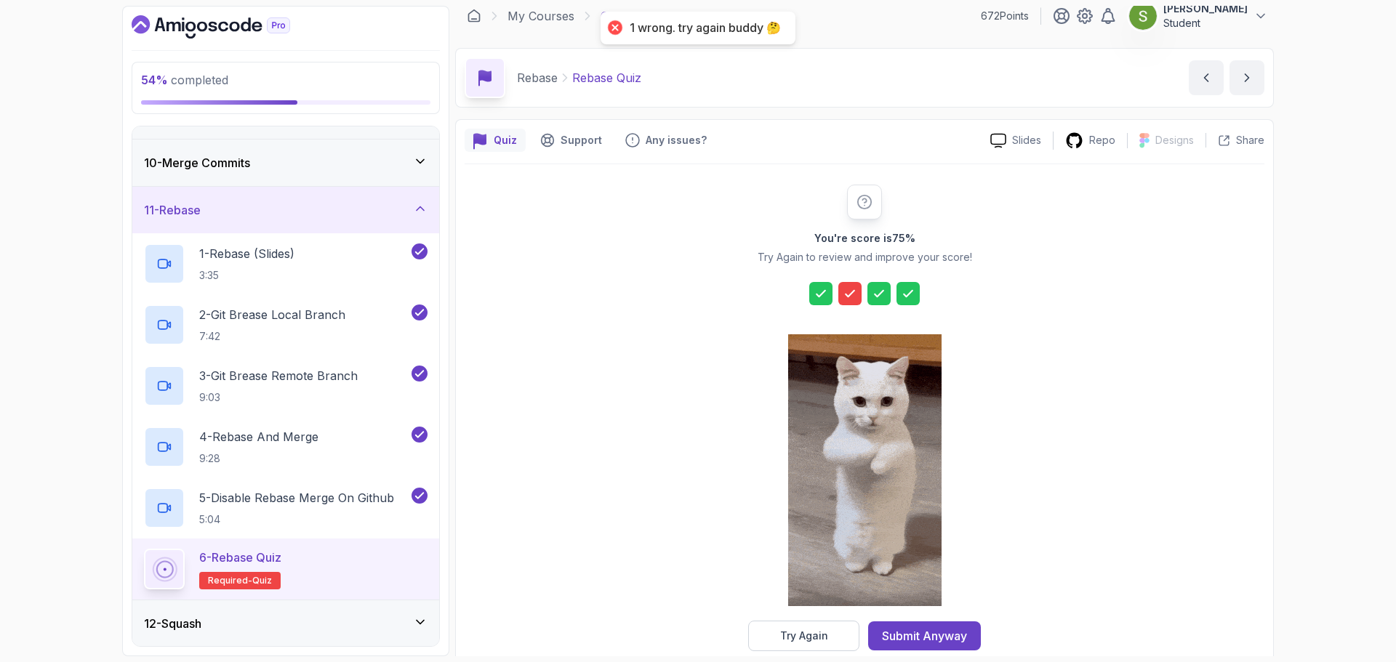
click at [853, 297] on icon at bounding box center [850, 293] width 15 height 15
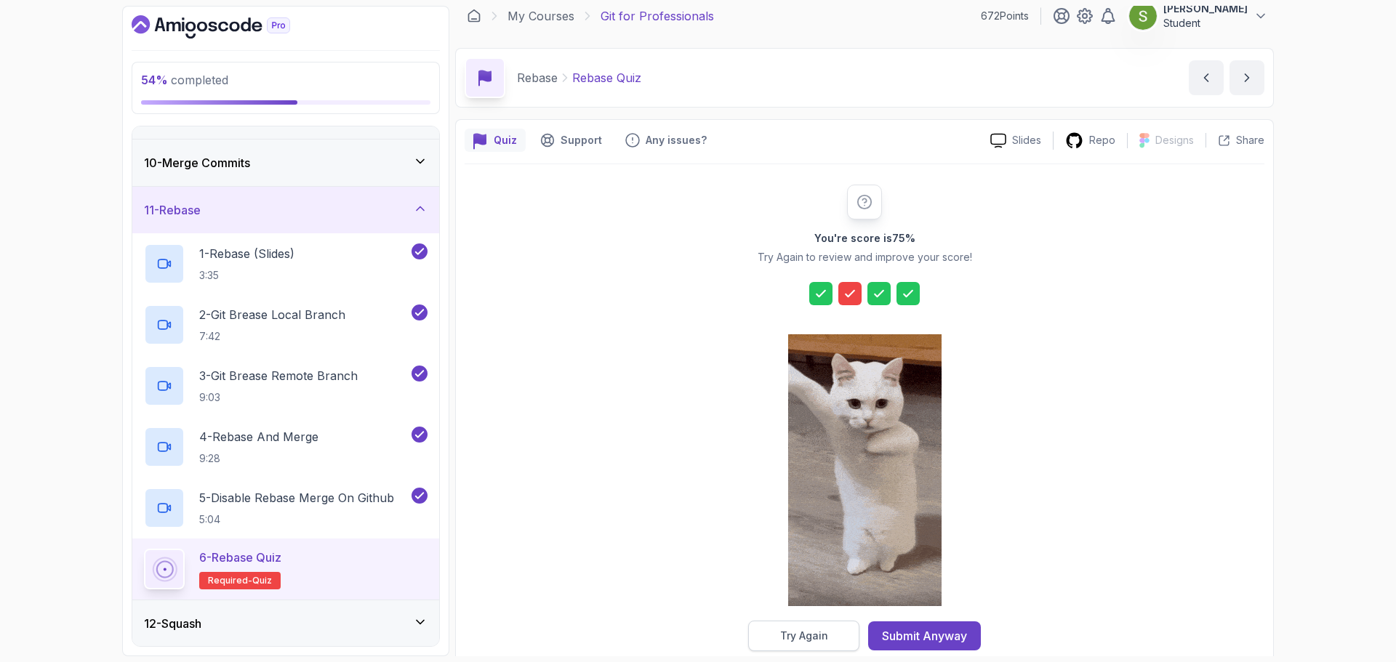
click at [790, 636] on div "Try Again" at bounding box center [804, 636] width 48 height 15
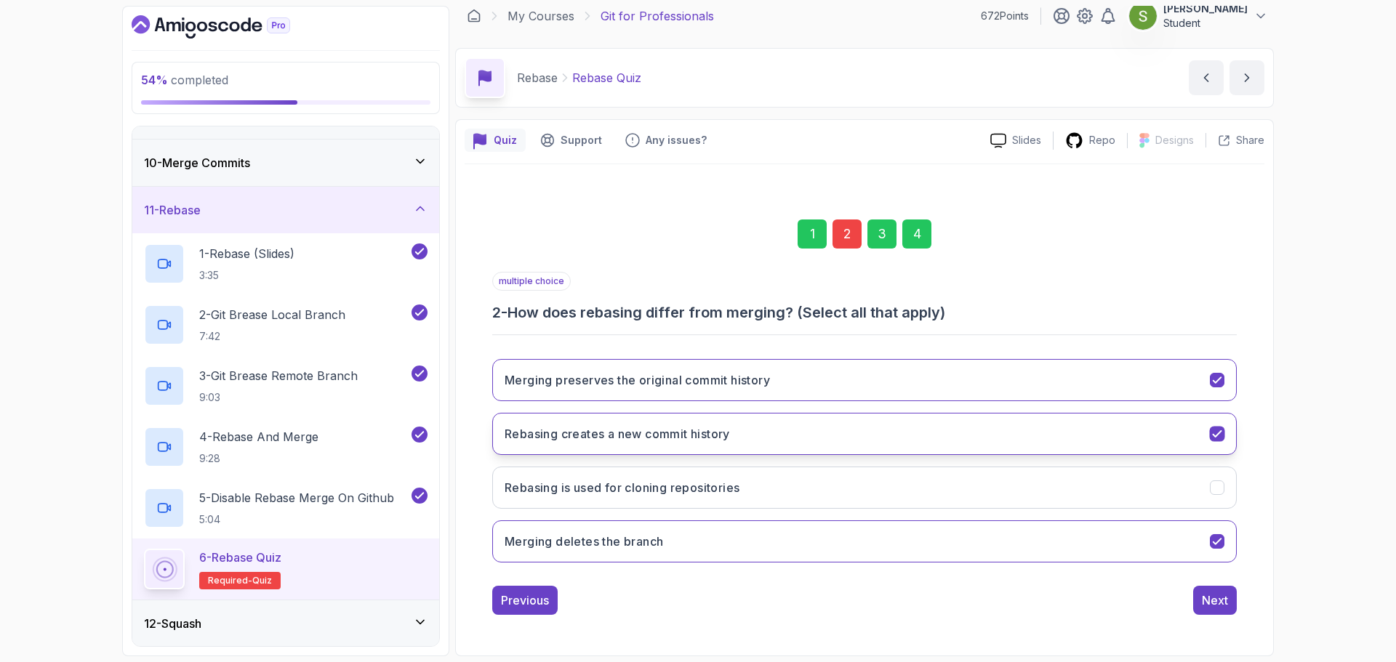
click at [1122, 449] on button "Rebasing creates a new commit history" at bounding box center [864, 434] width 744 height 42
click at [1158, 512] on div "Merging preserves the original commit history Rebasing creates a new commit his…" at bounding box center [864, 460] width 744 height 227
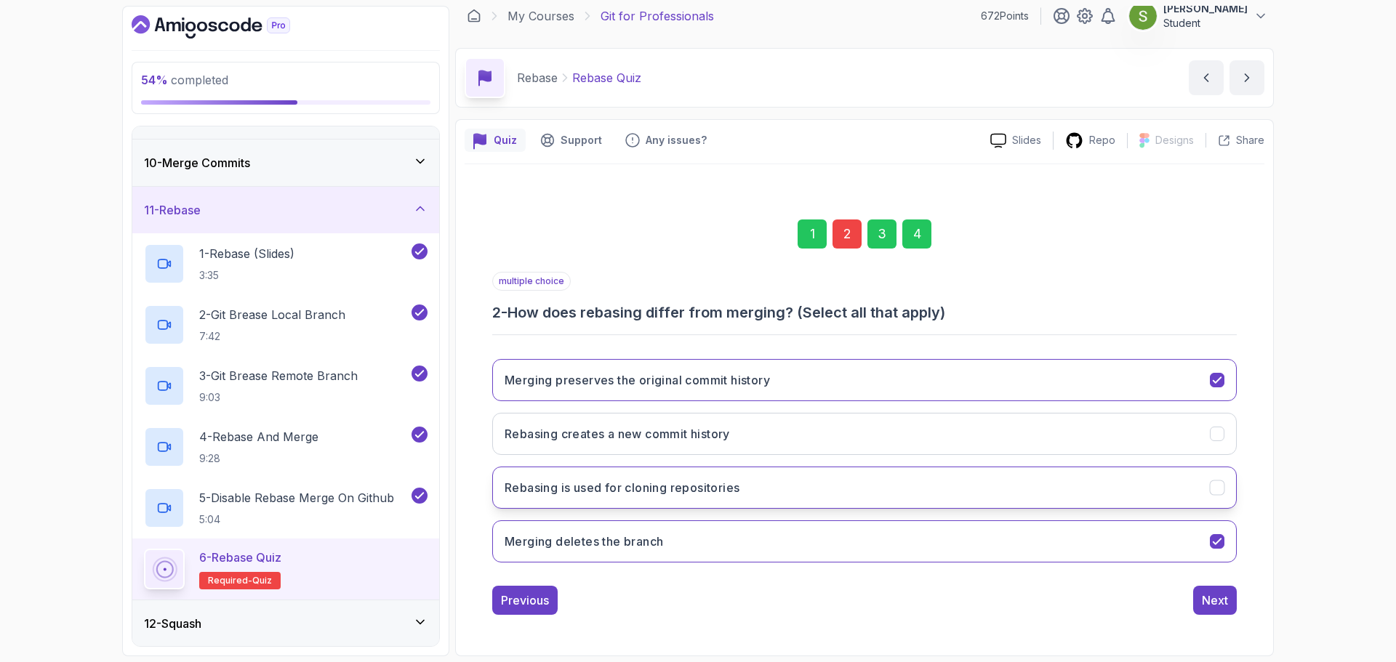
click at [1203, 504] on button "Rebasing is used for cloning repositories" at bounding box center [864, 488] width 744 height 42
click at [918, 229] on div "4" at bounding box center [916, 234] width 29 height 29
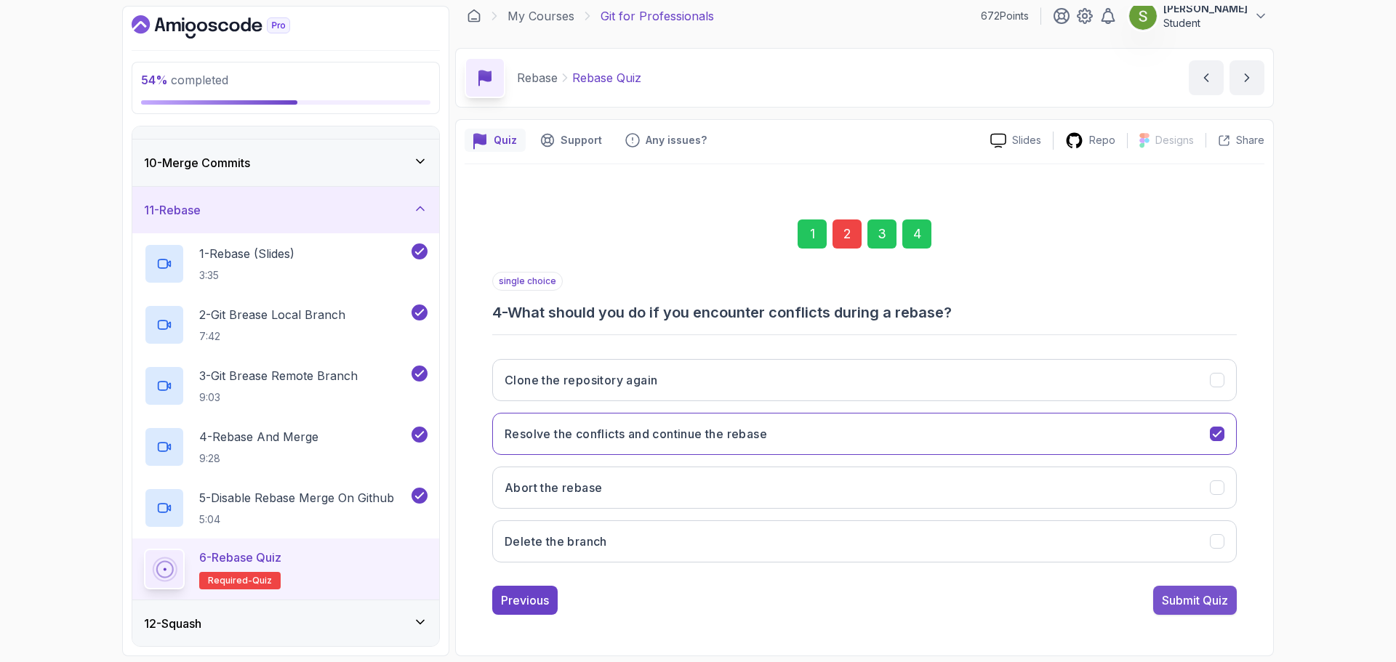
click at [1221, 595] on div "Submit Quiz" at bounding box center [1195, 600] width 66 height 17
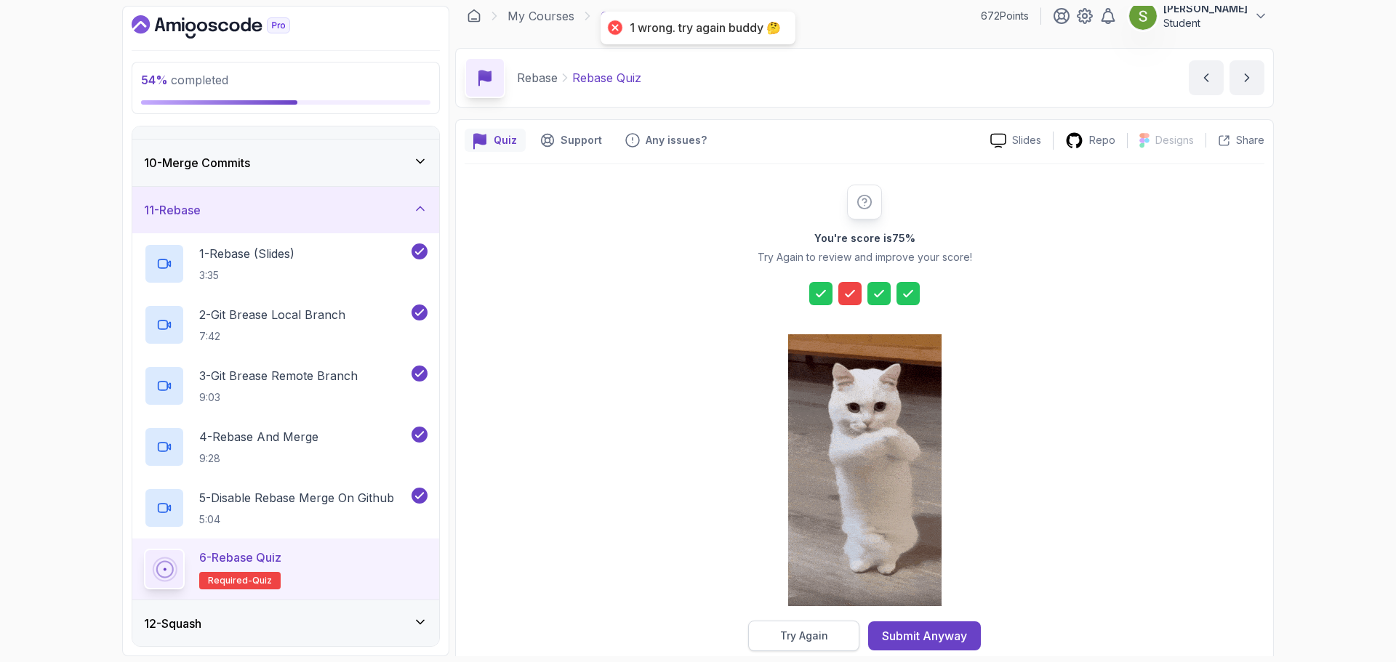
click at [800, 635] on div "Try Again" at bounding box center [804, 636] width 48 height 15
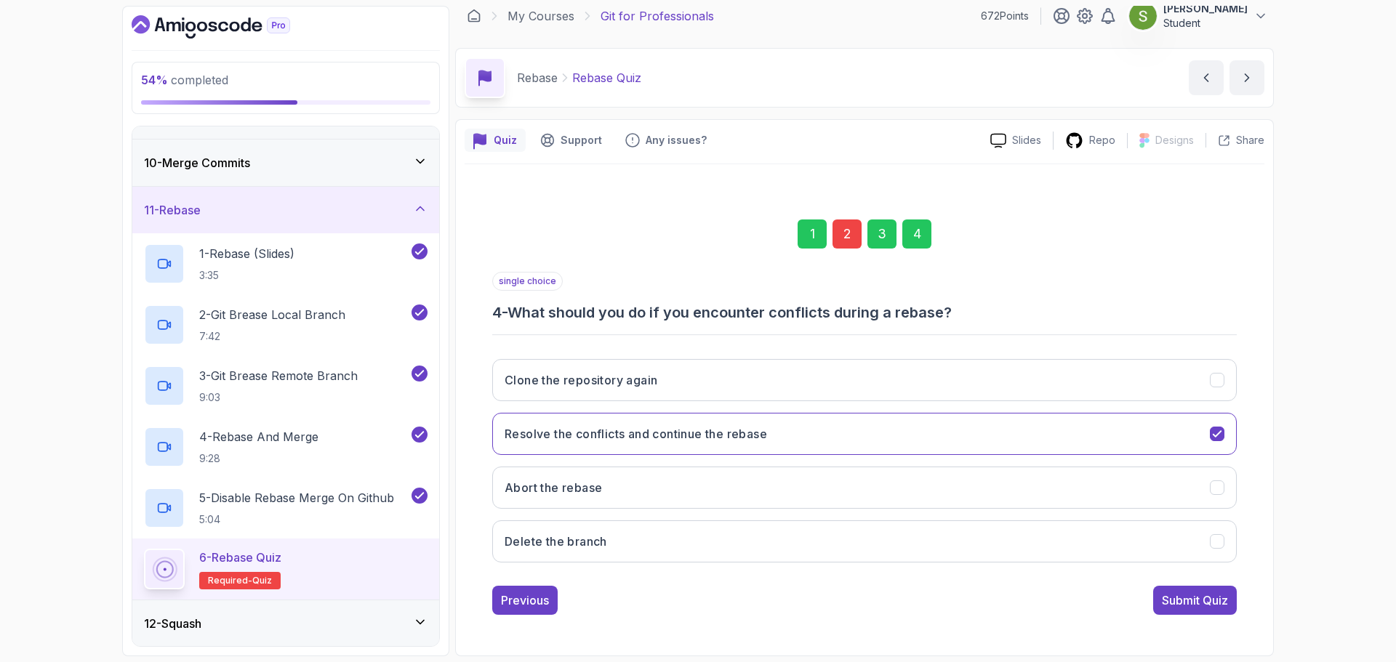
click at [847, 230] on div "2" at bounding box center [846, 234] width 29 height 29
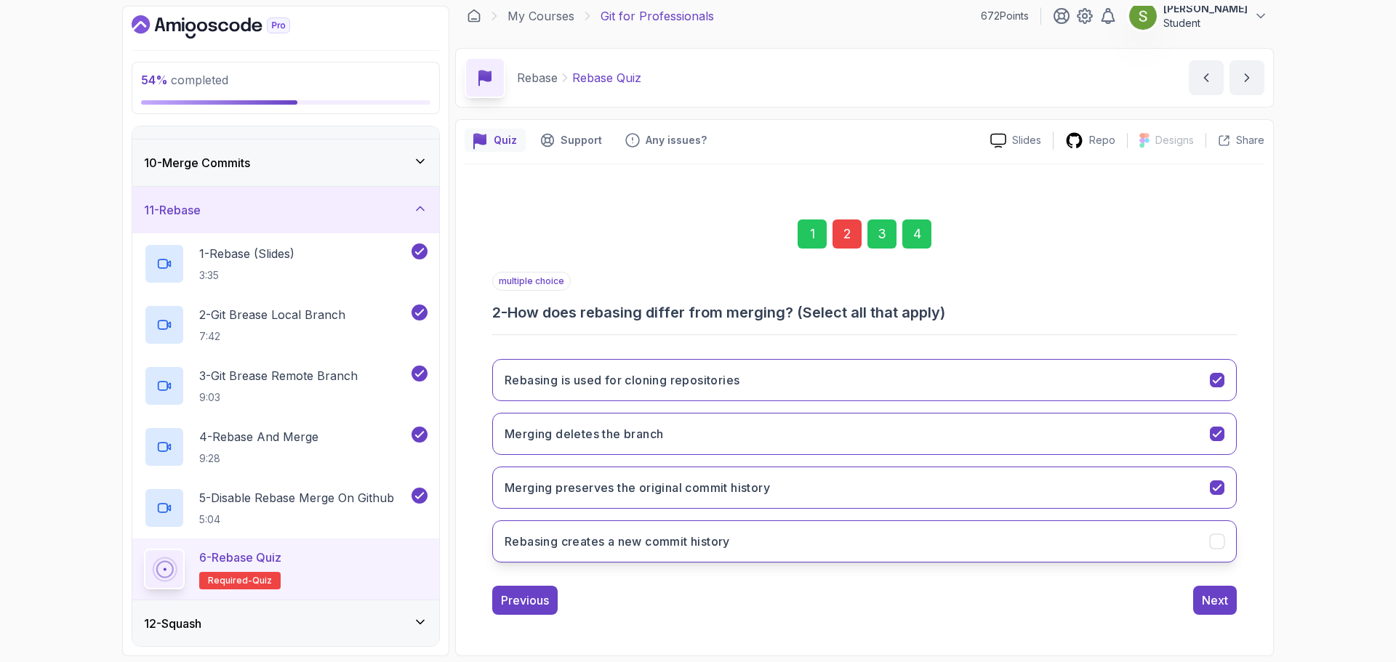
click at [853, 555] on button "Rebasing creates a new commit history" at bounding box center [864, 541] width 744 height 42
click at [914, 230] on div "4" at bounding box center [916, 234] width 29 height 29
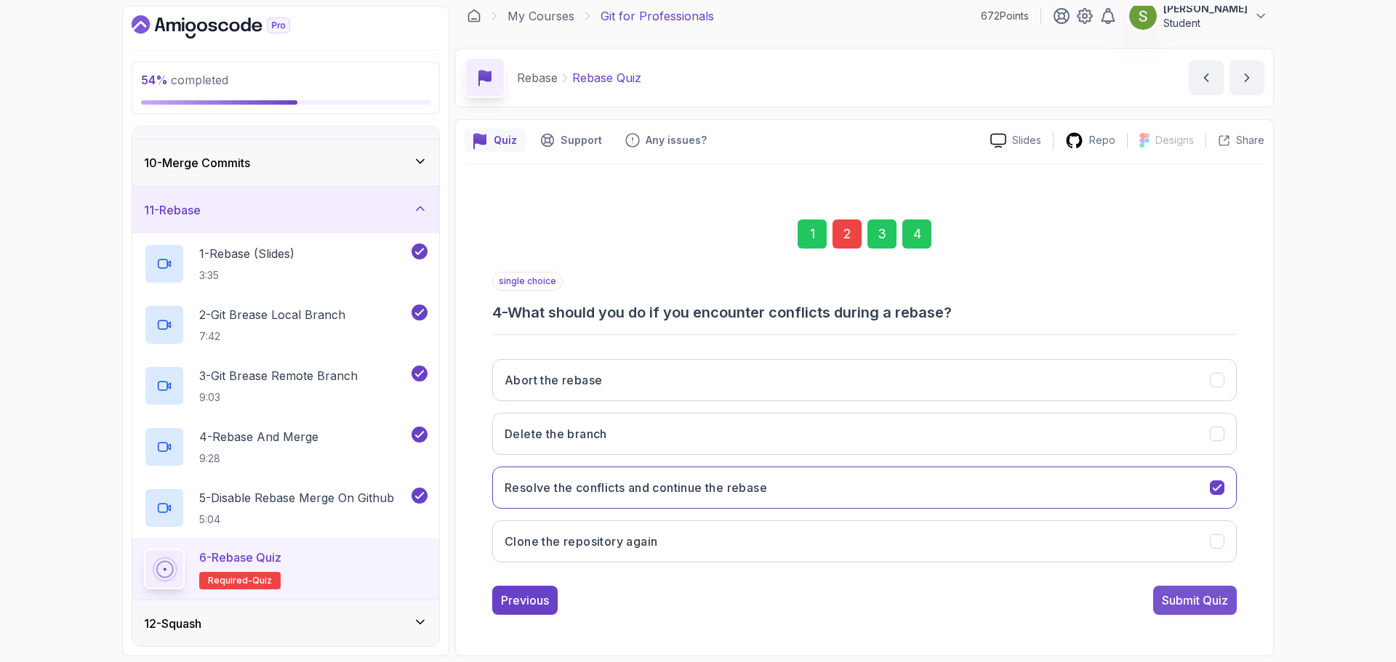
click at [1202, 609] on button "Submit Quiz" at bounding box center [1195, 600] width 84 height 29
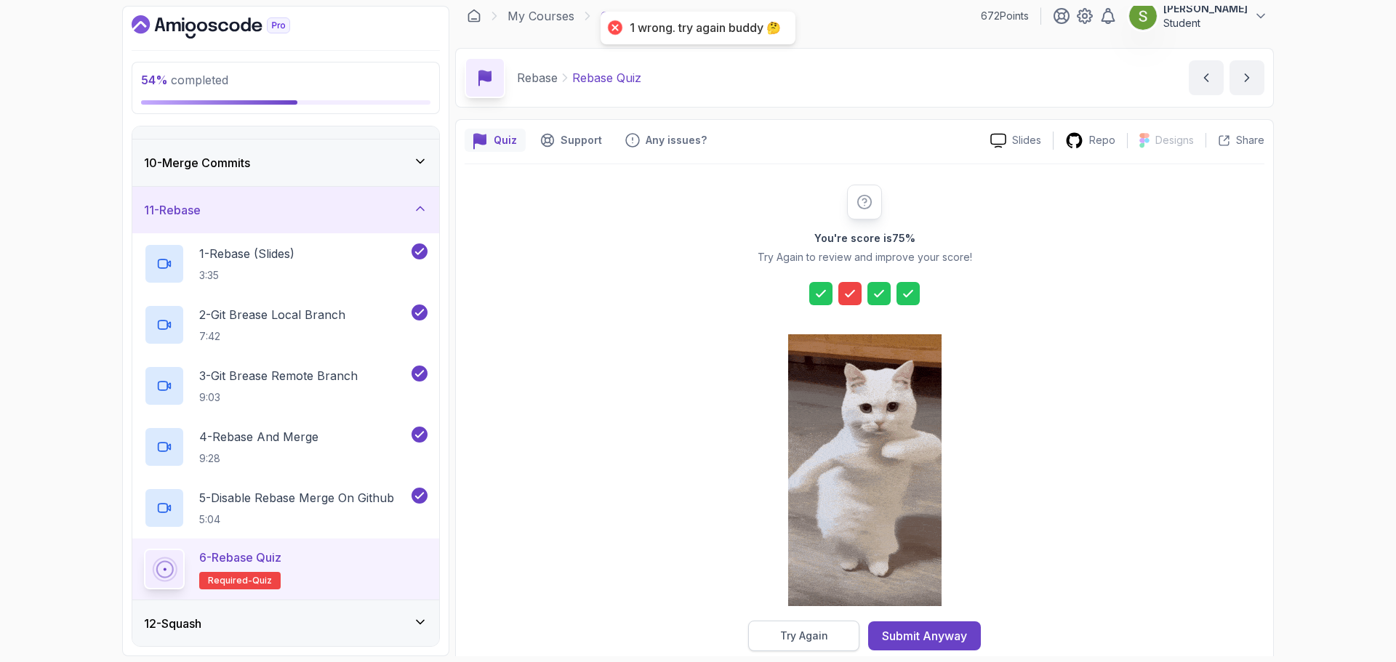
click at [774, 640] on button "Try Again" at bounding box center [803, 636] width 111 height 31
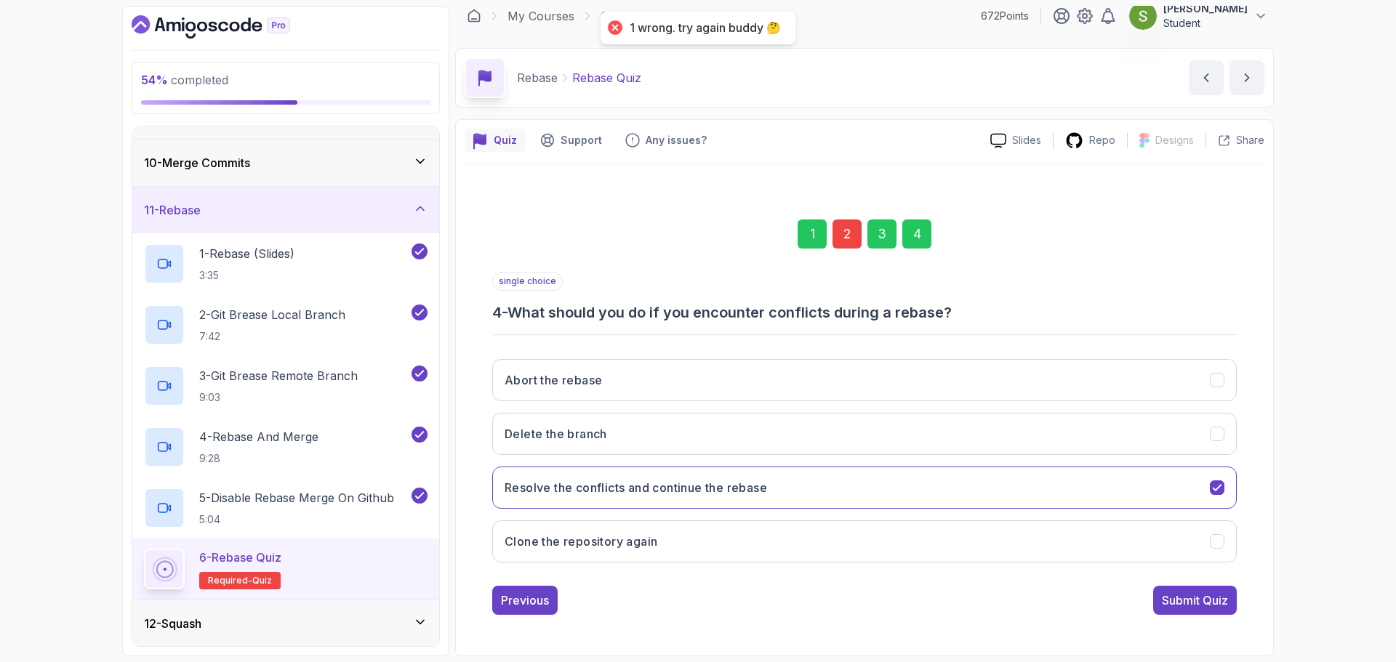
click at [852, 229] on div "2" at bounding box center [846, 234] width 29 height 29
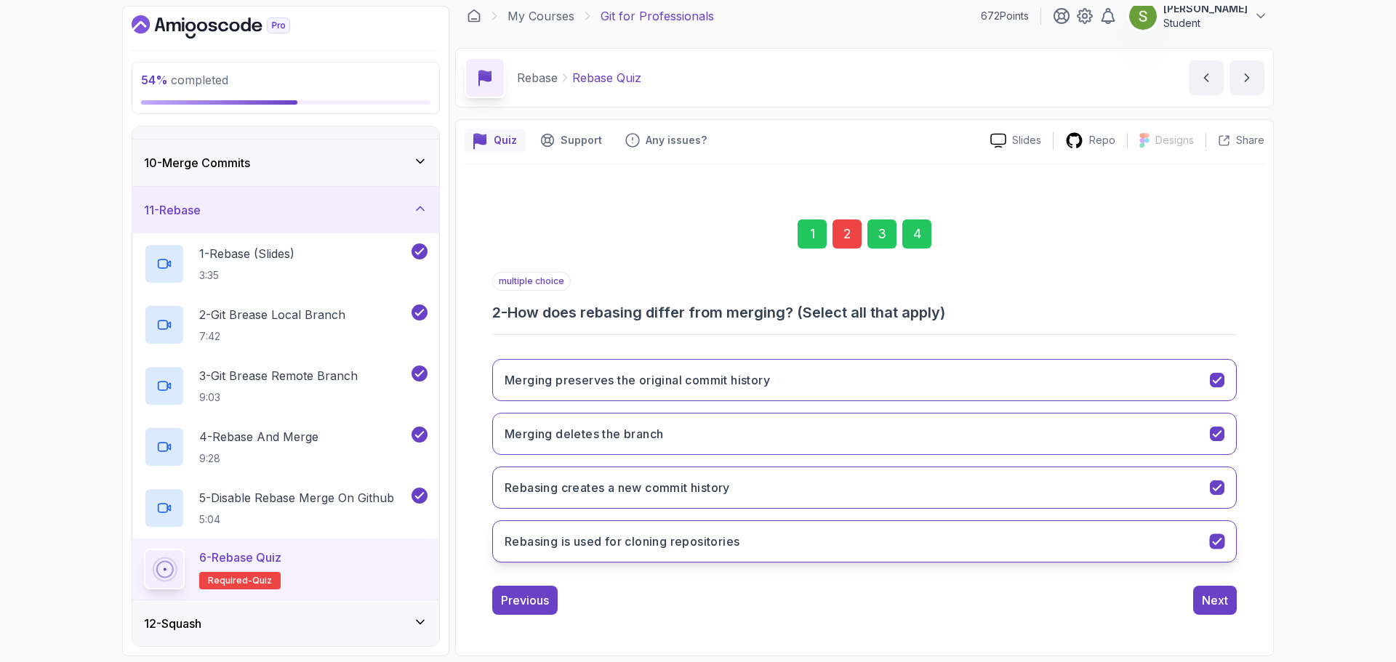
click at [914, 544] on button "Rebasing is used for cloning repositories" at bounding box center [864, 541] width 744 height 42
click at [875, 483] on button "Rebasing creates a new commit history" at bounding box center [864, 488] width 744 height 42
click at [785, 442] on button "Merging deletes the branch" at bounding box center [864, 434] width 744 height 42
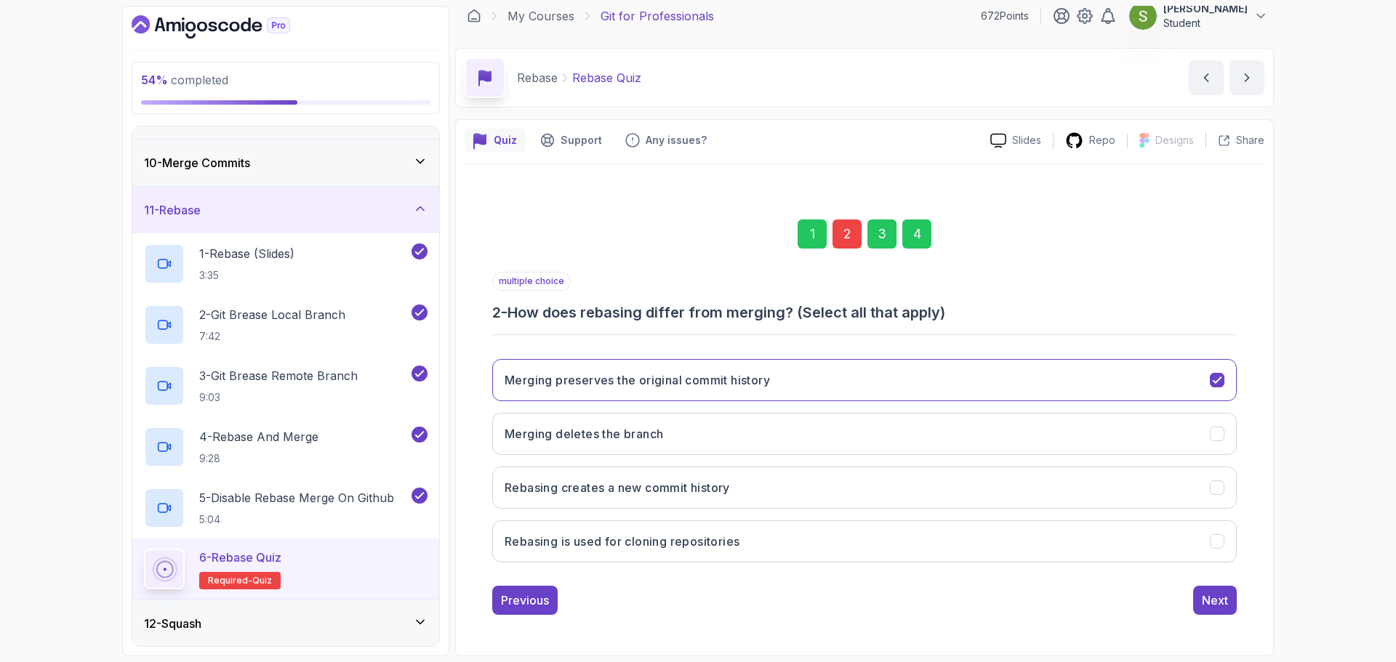
click at [924, 226] on div "4" at bounding box center [916, 234] width 29 height 29
click at [1202, 608] on div "Submit Quiz" at bounding box center [1195, 600] width 66 height 17
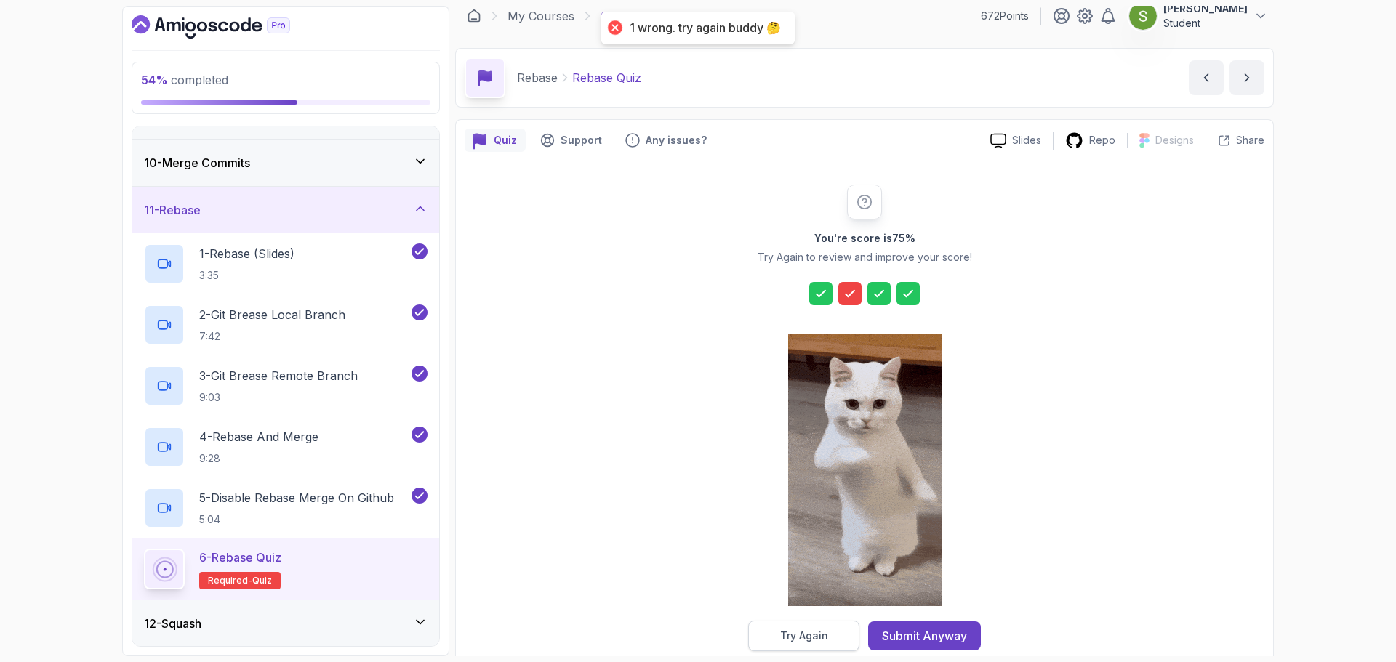
click at [848, 635] on button "Try Again" at bounding box center [803, 636] width 111 height 31
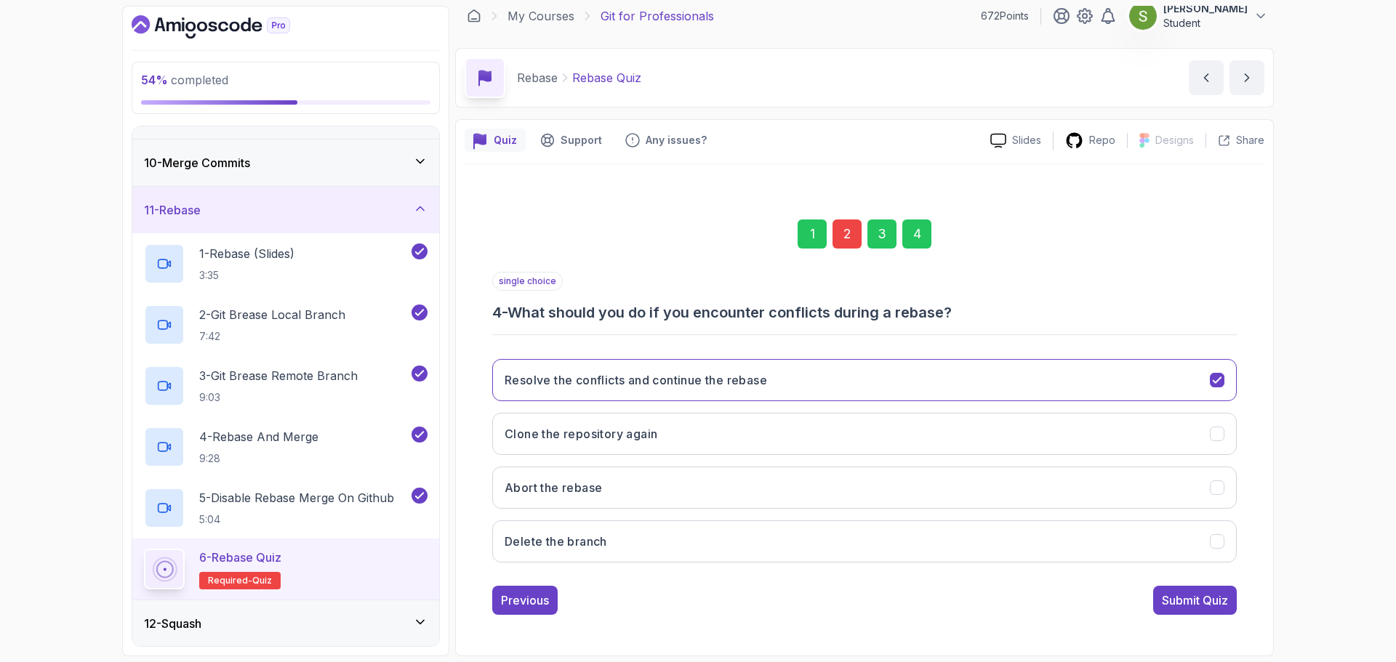
click at [839, 229] on div "2" at bounding box center [846, 234] width 29 height 29
click at [1183, 390] on button "Merging preserves the original commit history" at bounding box center [864, 380] width 744 height 42
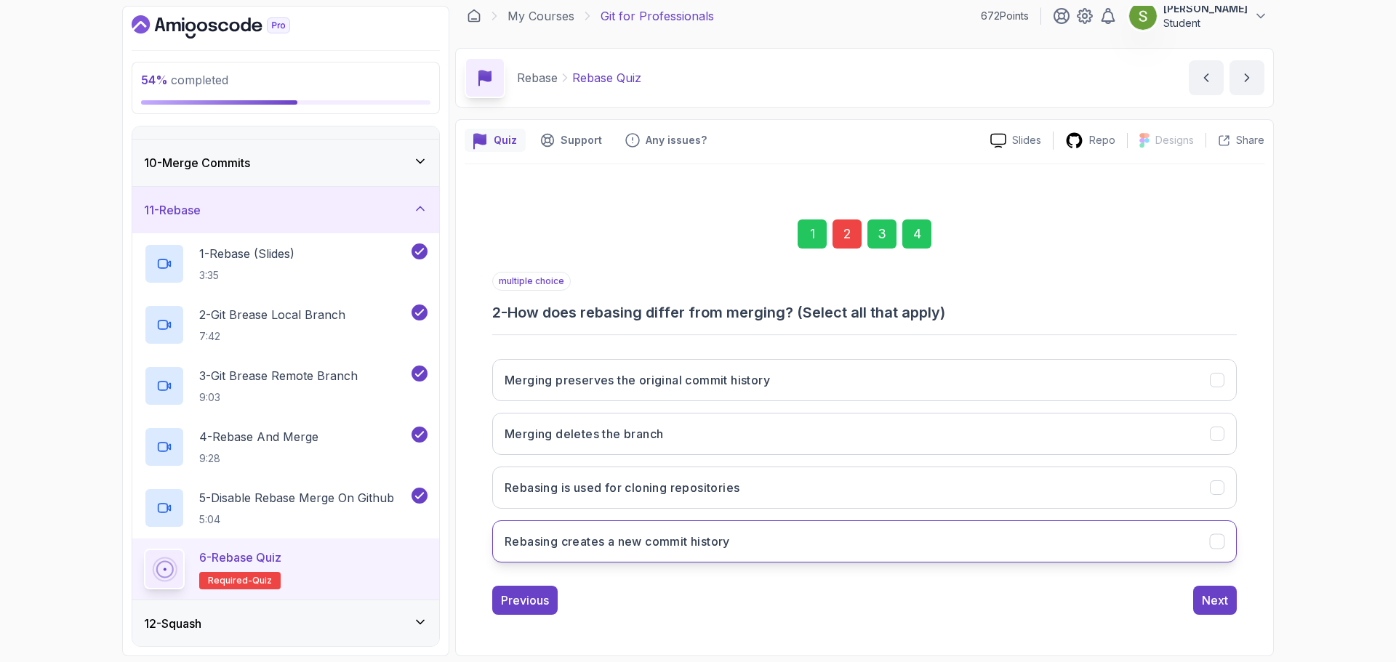
click at [1125, 535] on button "Rebasing creates a new commit history" at bounding box center [864, 541] width 744 height 42
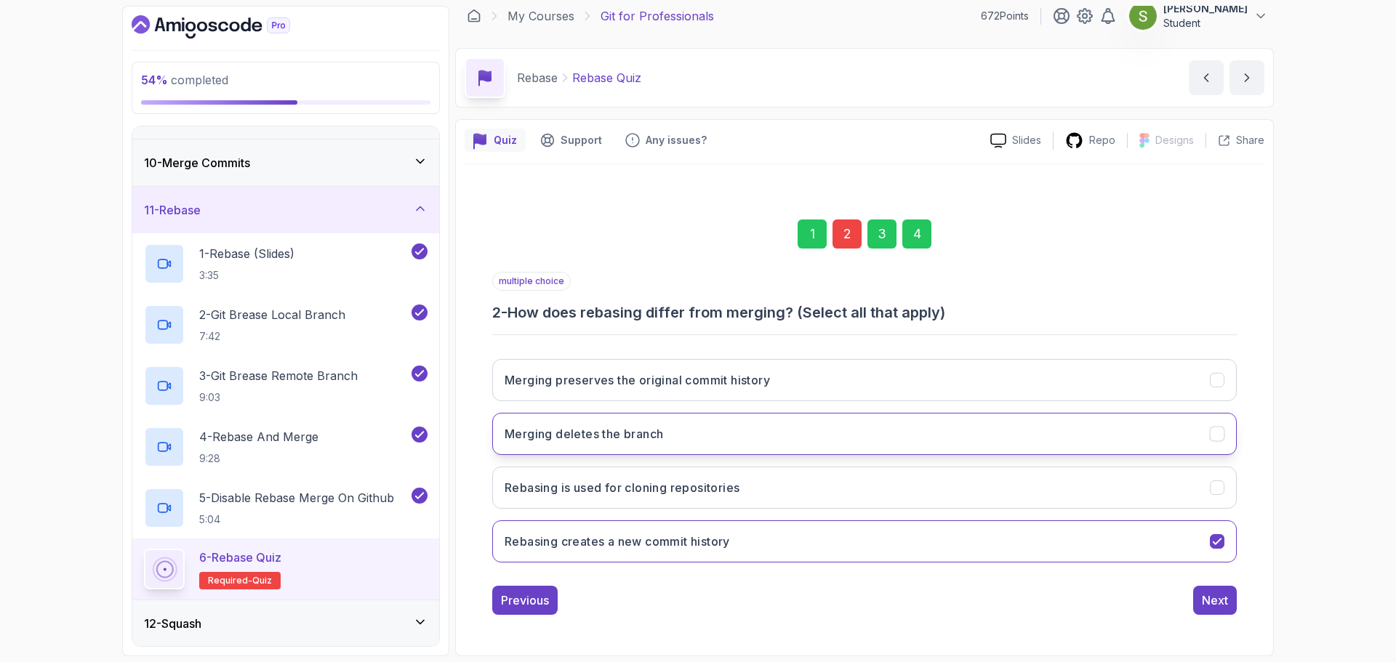
click at [1085, 430] on button "Merging deletes the branch" at bounding box center [864, 434] width 744 height 42
click at [925, 228] on div "4" at bounding box center [916, 234] width 29 height 29
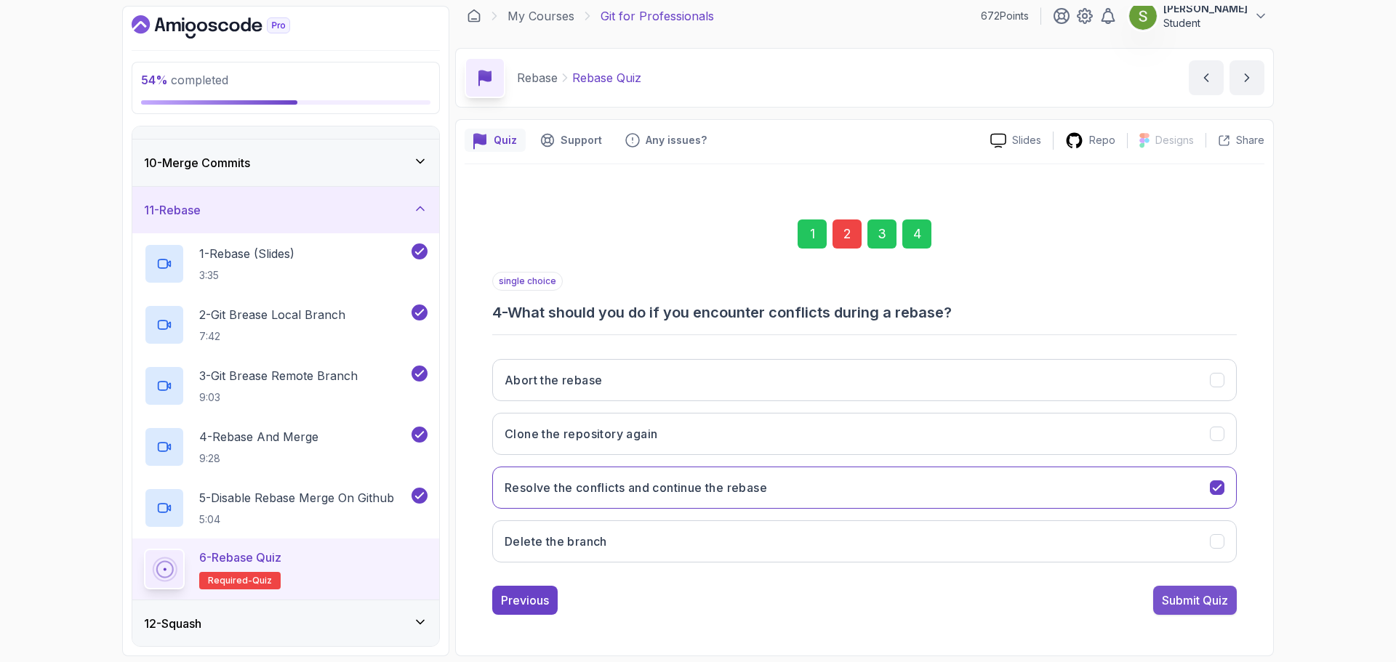
click at [1221, 595] on div "Submit Quiz" at bounding box center [1195, 600] width 66 height 17
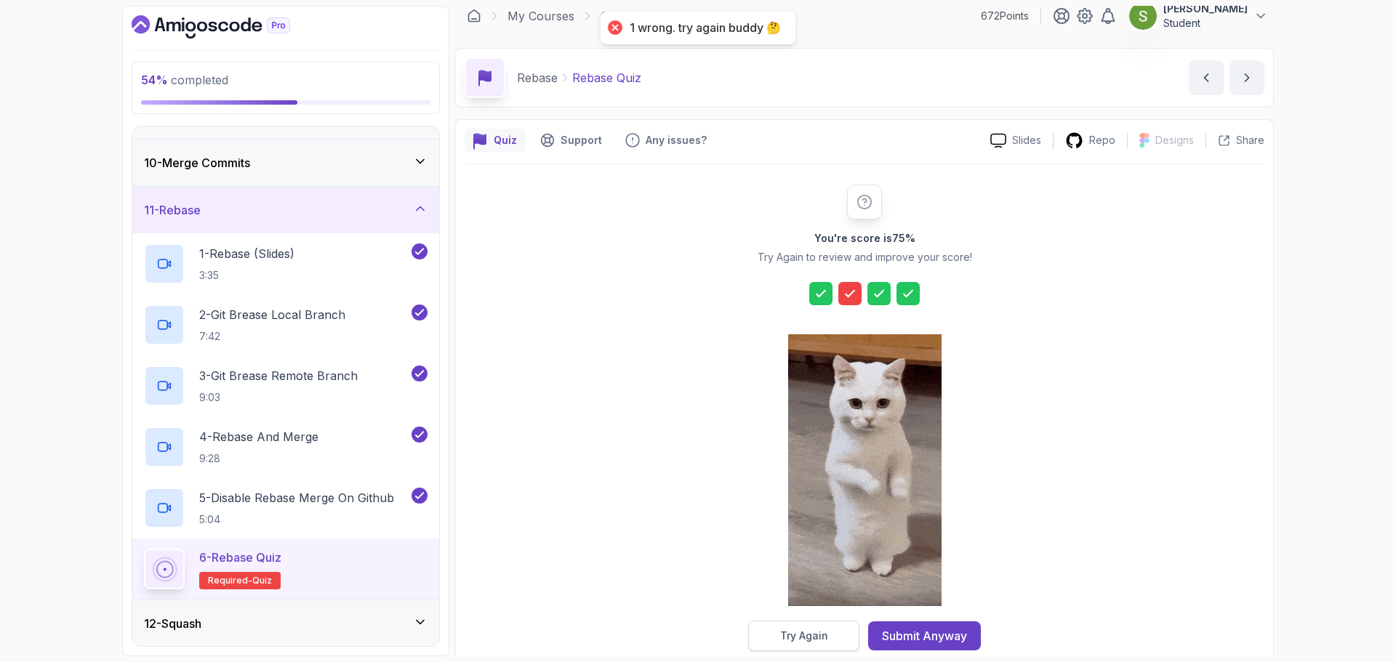
click at [824, 638] on div "Try Again" at bounding box center [804, 636] width 48 height 15
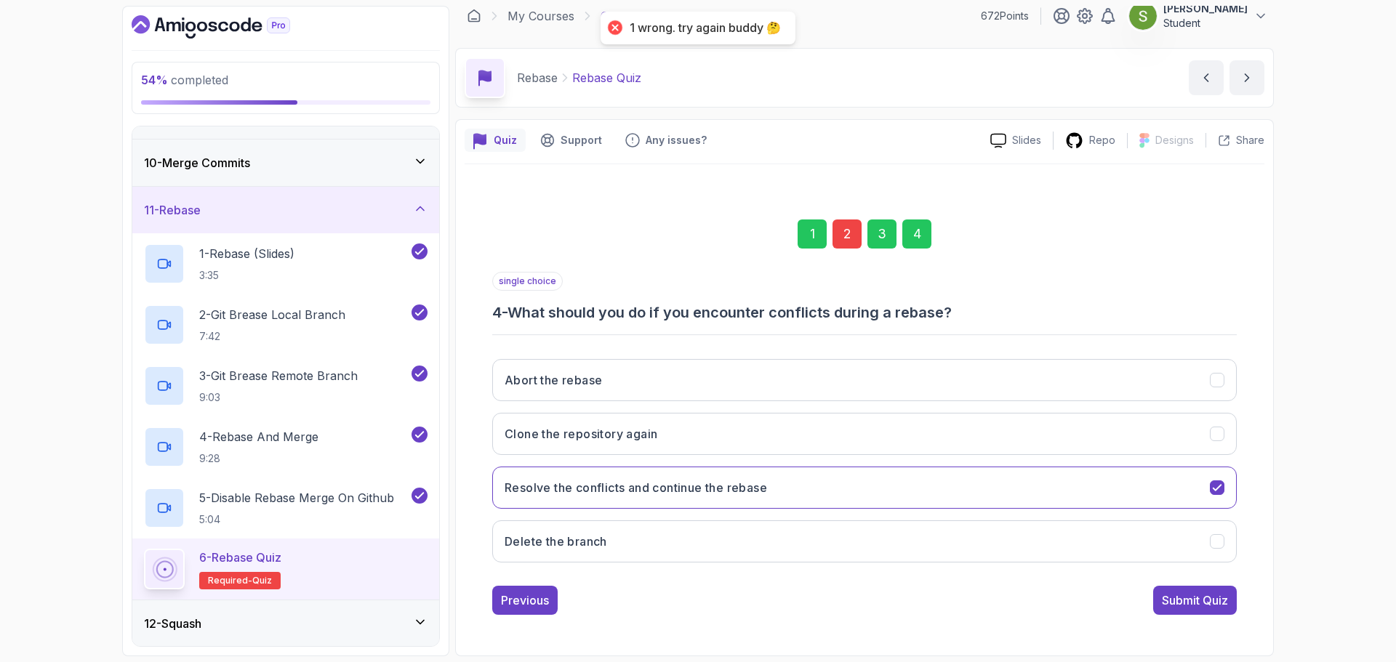
click at [843, 240] on div "2" at bounding box center [846, 234] width 29 height 29
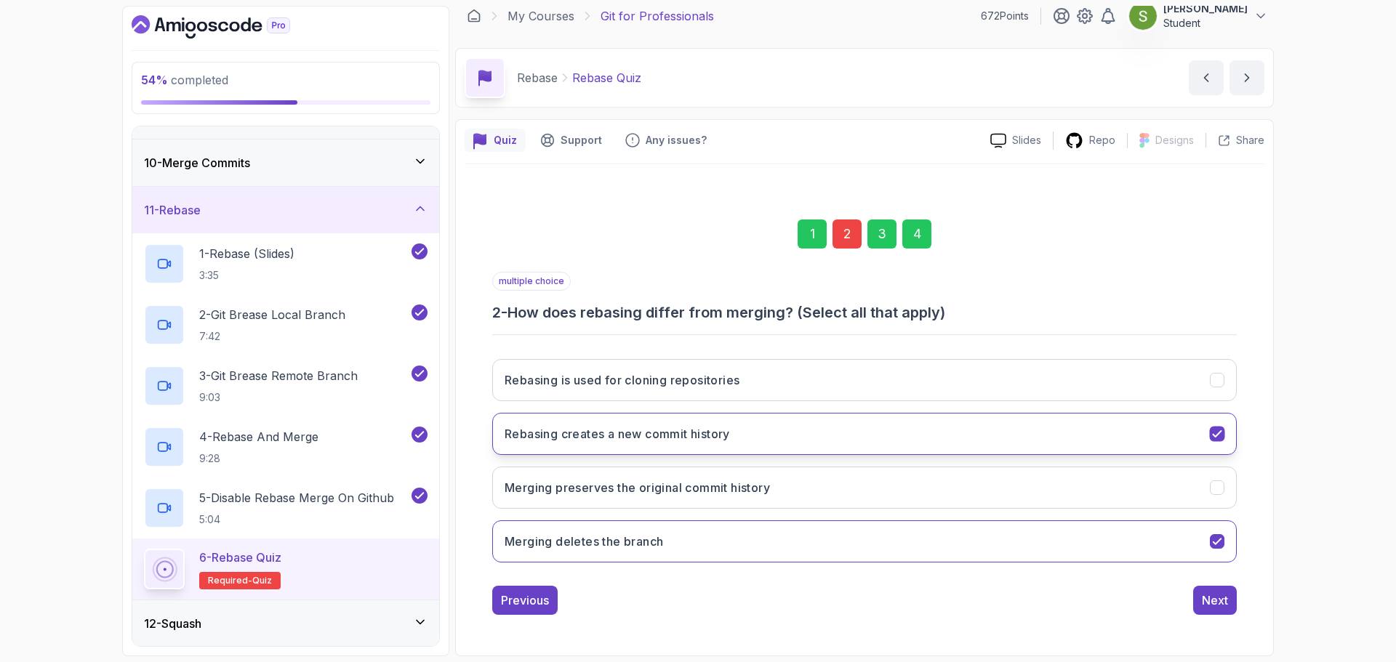
click at [808, 427] on button "Rebasing creates a new commit history" at bounding box center [864, 434] width 744 height 42
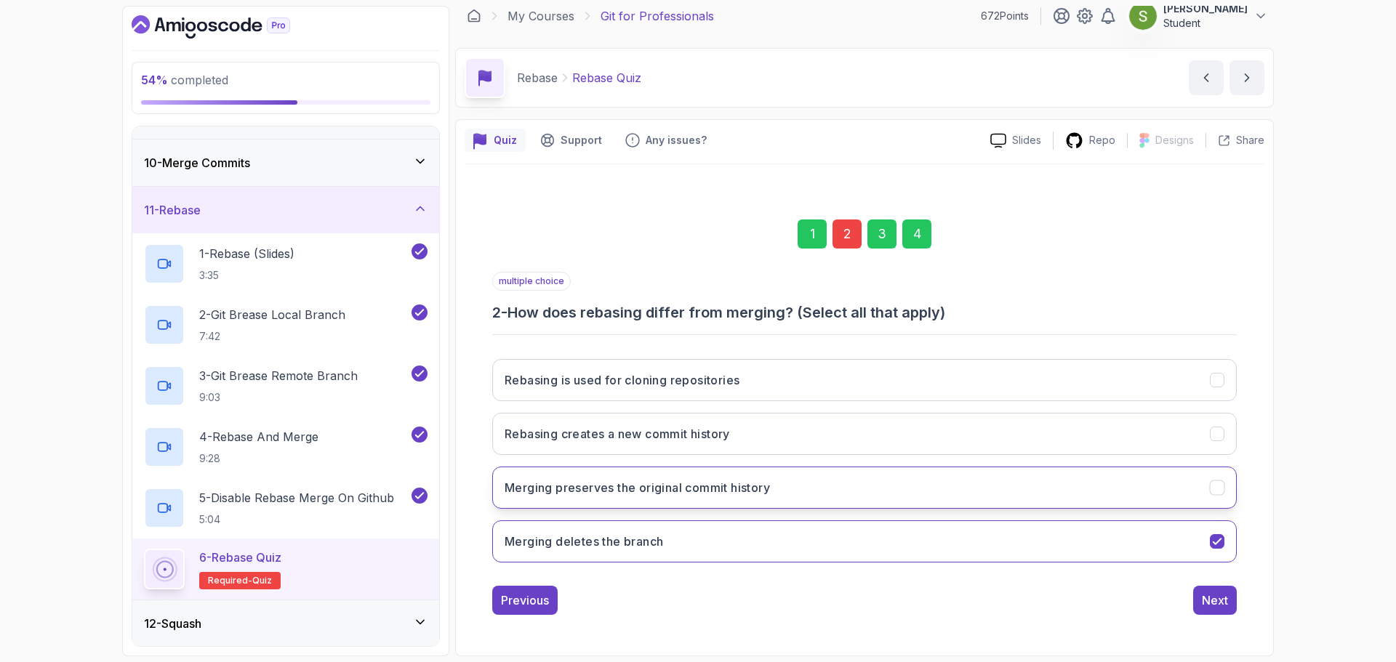
click at [824, 496] on button "Merging preserves the original commit history" at bounding box center [864, 488] width 744 height 42
click at [923, 223] on div "4" at bounding box center [916, 234] width 29 height 29
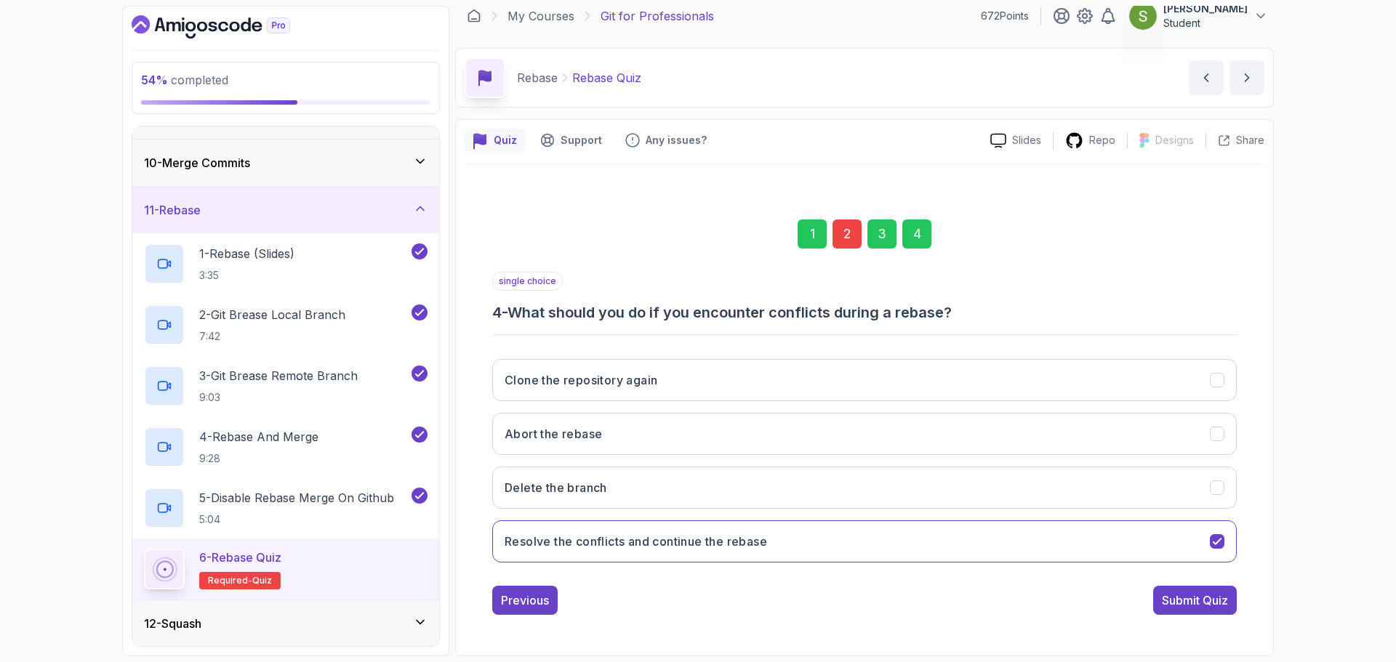
click at [846, 236] on div "2" at bounding box center [846, 234] width 29 height 29
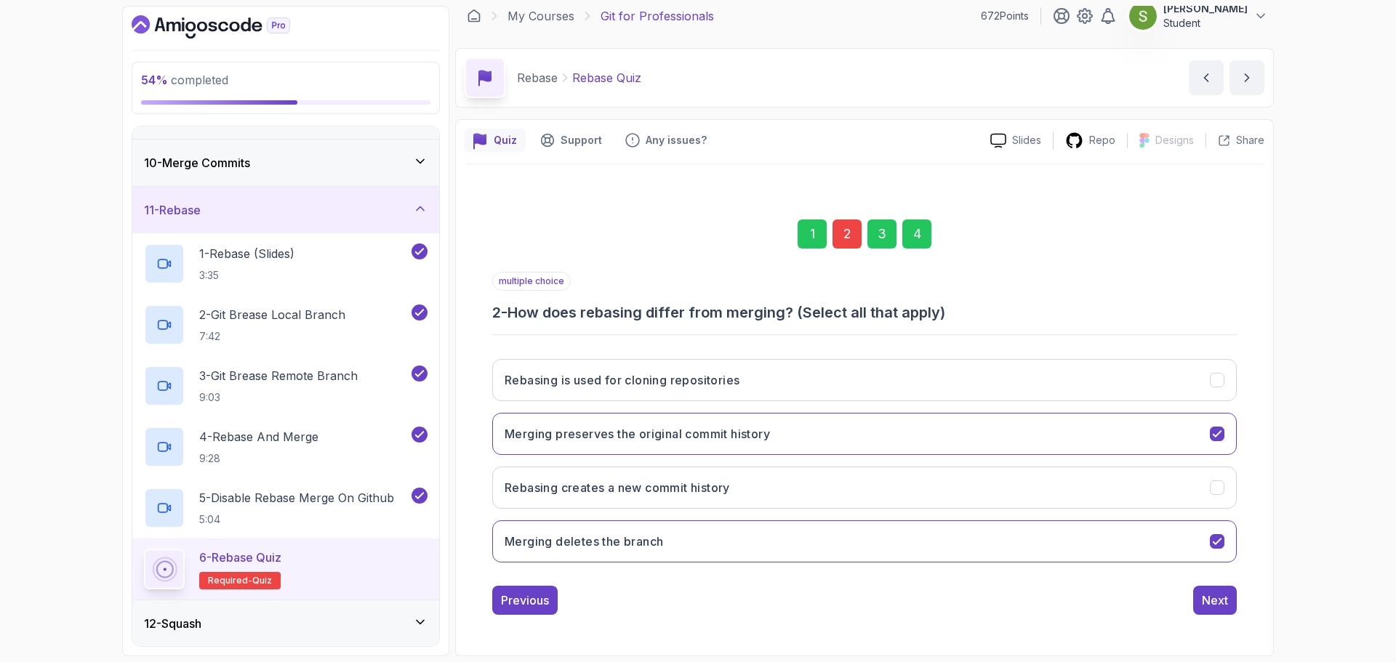
click at [917, 234] on div "4" at bounding box center [916, 234] width 29 height 29
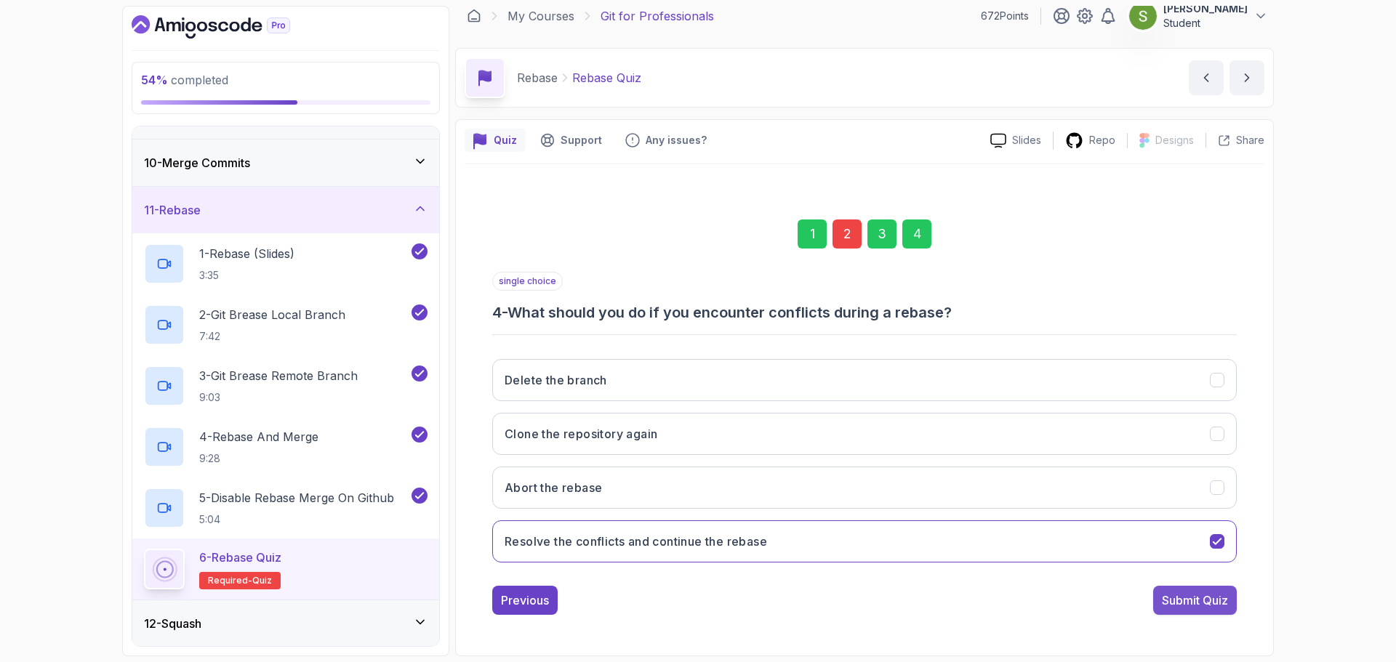
click at [1188, 609] on button "Submit Quiz" at bounding box center [1195, 600] width 84 height 29
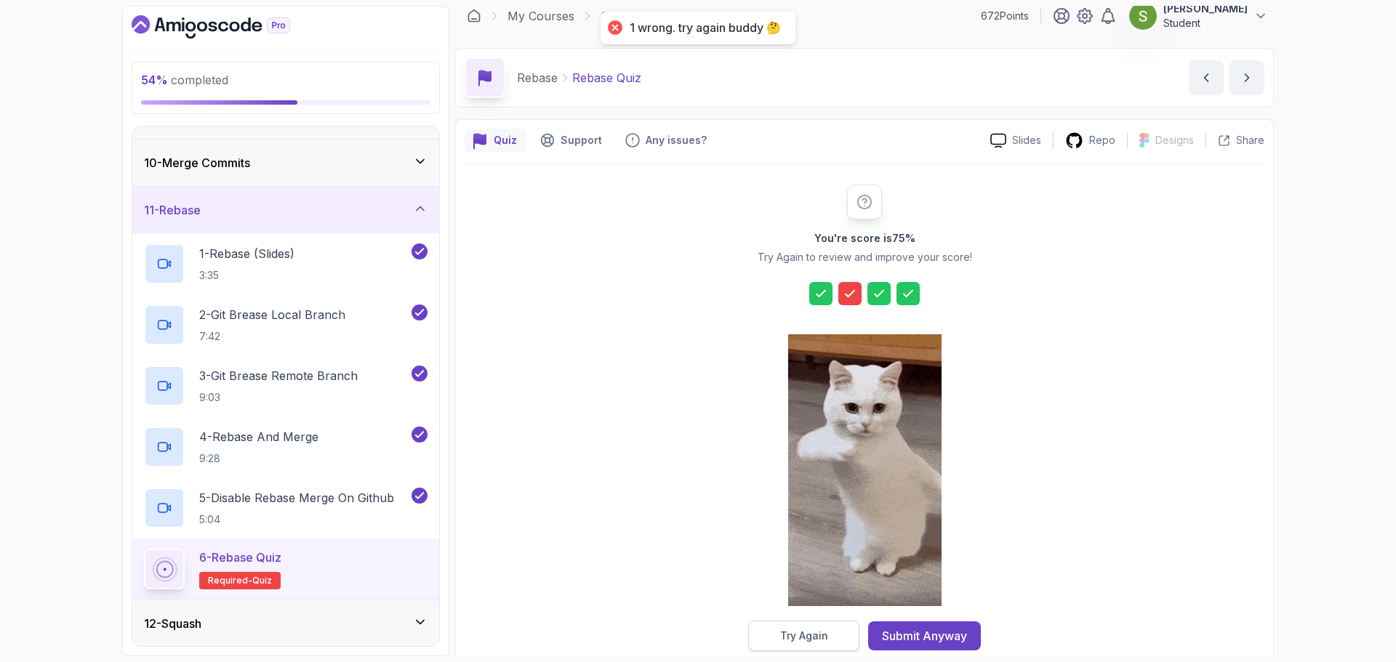
click at [795, 630] on div "Try Again" at bounding box center [804, 636] width 48 height 15
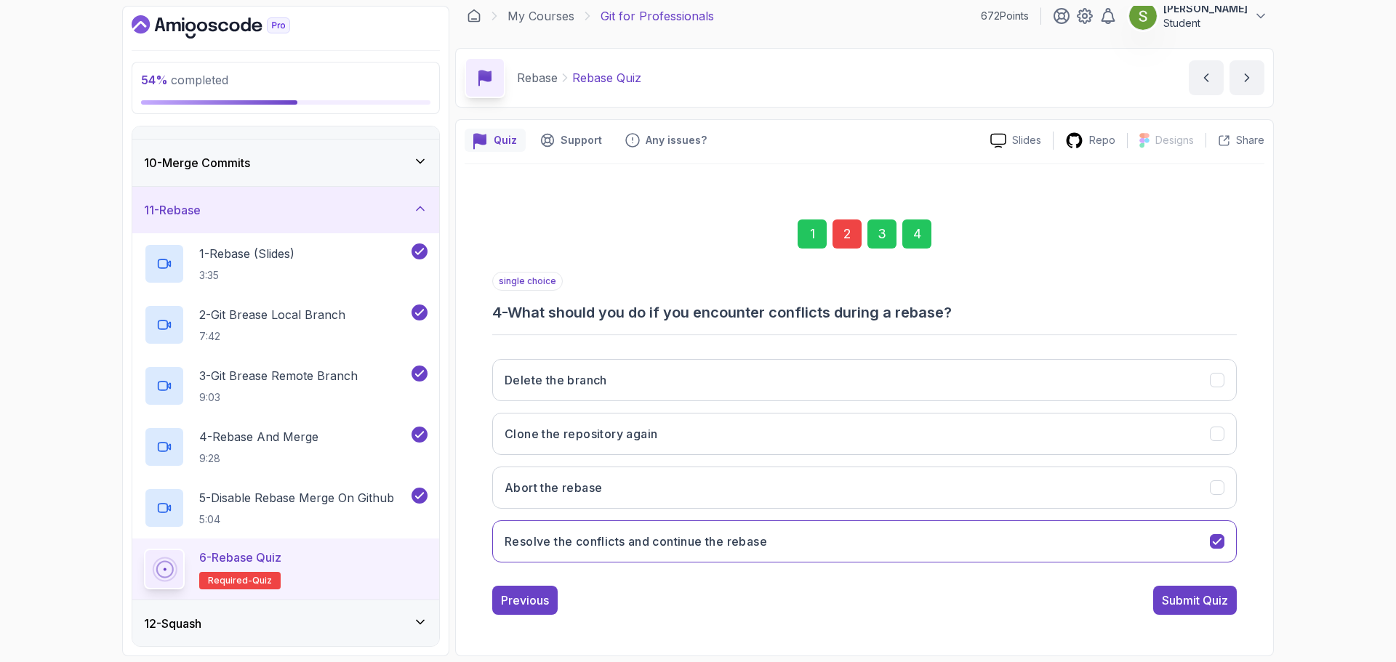
click at [854, 242] on div "2" at bounding box center [846, 234] width 29 height 29
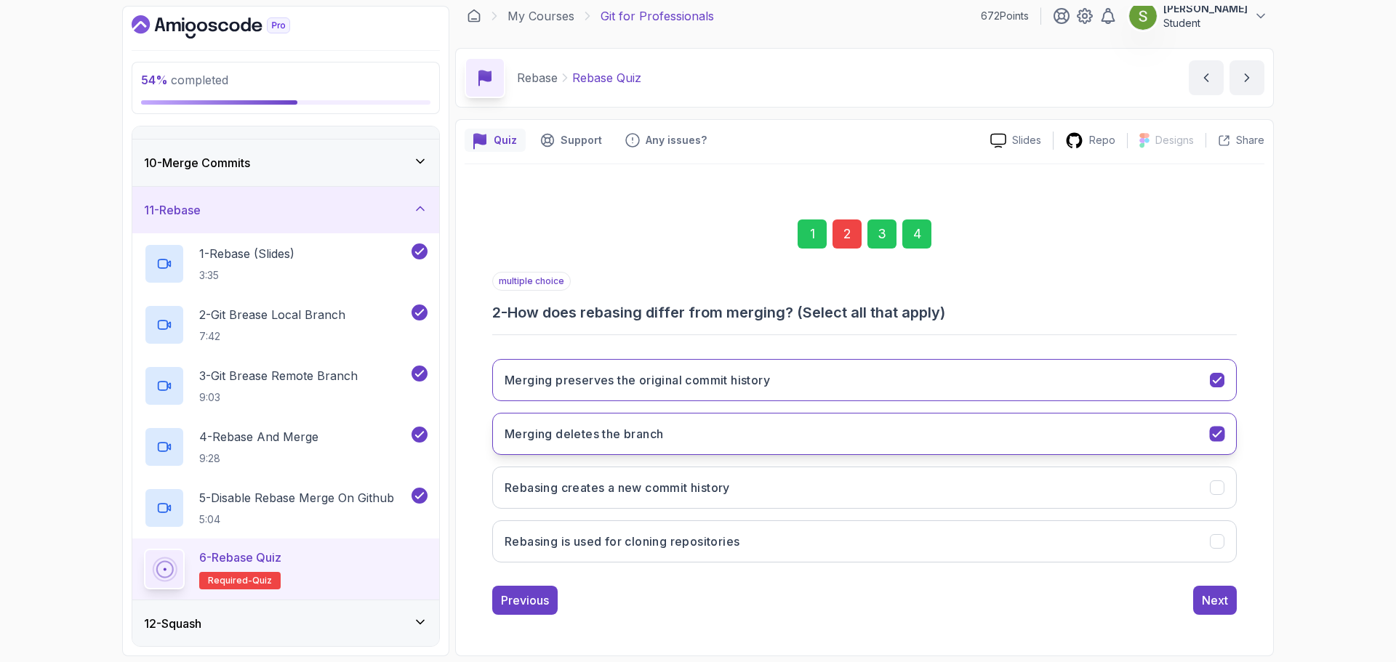
click at [637, 441] on h3 "Merging deletes the branch" at bounding box center [583, 433] width 158 height 17
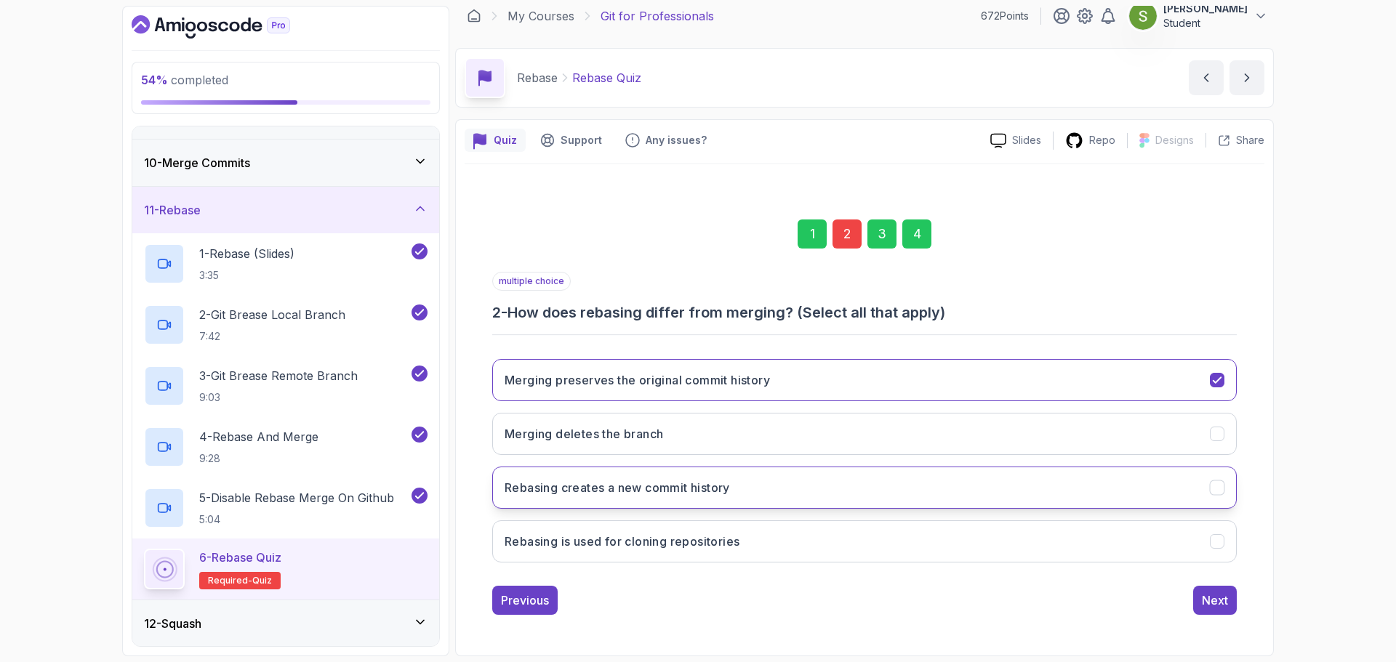
click at [688, 495] on h3 "Rebasing creates a new commit history" at bounding box center [616, 487] width 225 height 17
click at [788, 623] on div "1 2 3 4 multiple choice 2 - How does rebasing differ from merging? (Select all …" at bounding box center [865, 406] width 800 height 442
click at [1229, 598] on button "Next" at bounding box center [1215, 600] width 44 height 29
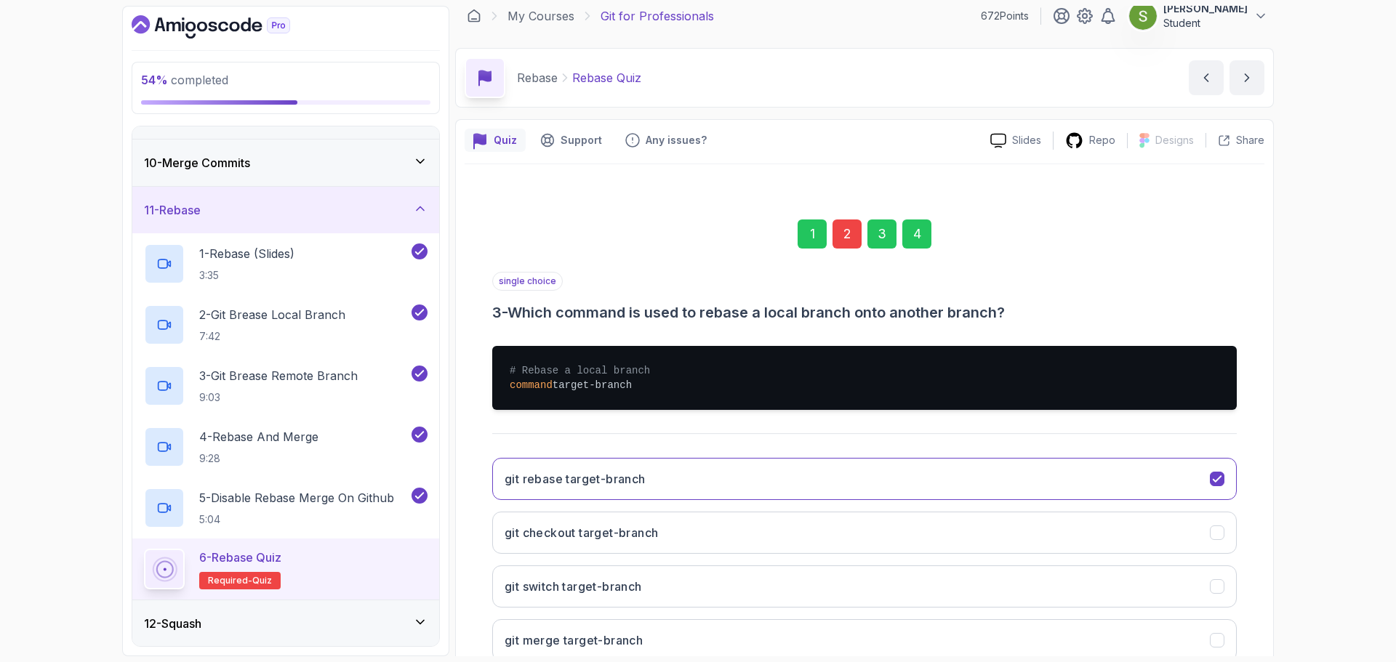
click at [925, 241] on div "4" at bounding box center [916, 234] width 29 height 29
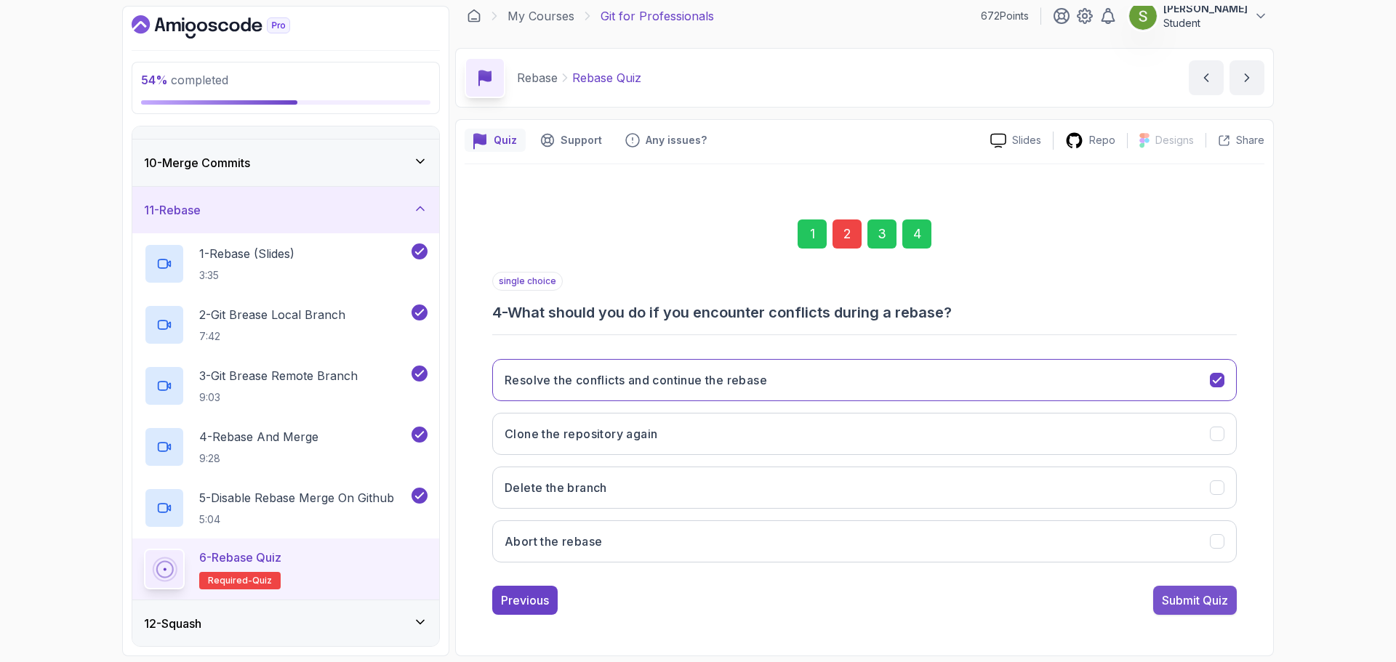
click at [1215, 594] on div "Submit Quiz" at bounding box center [1195, 600] width 66 height 17
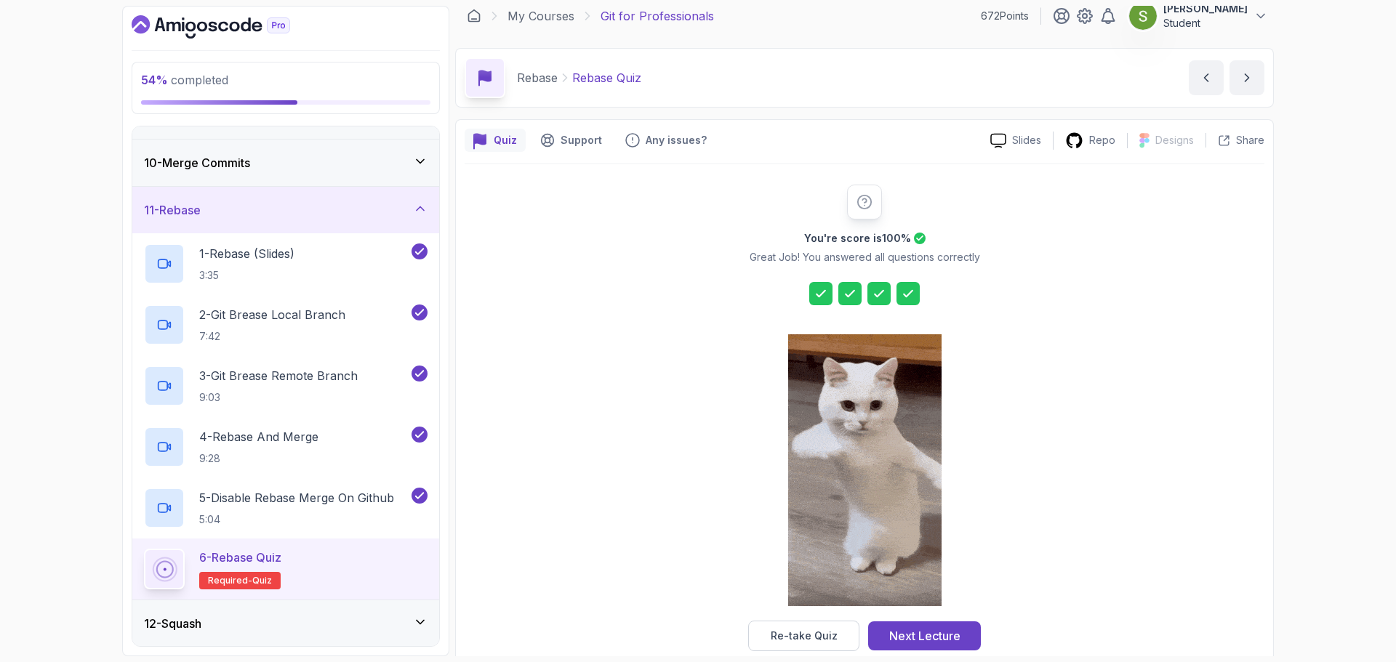
scroll to position [35, 0]
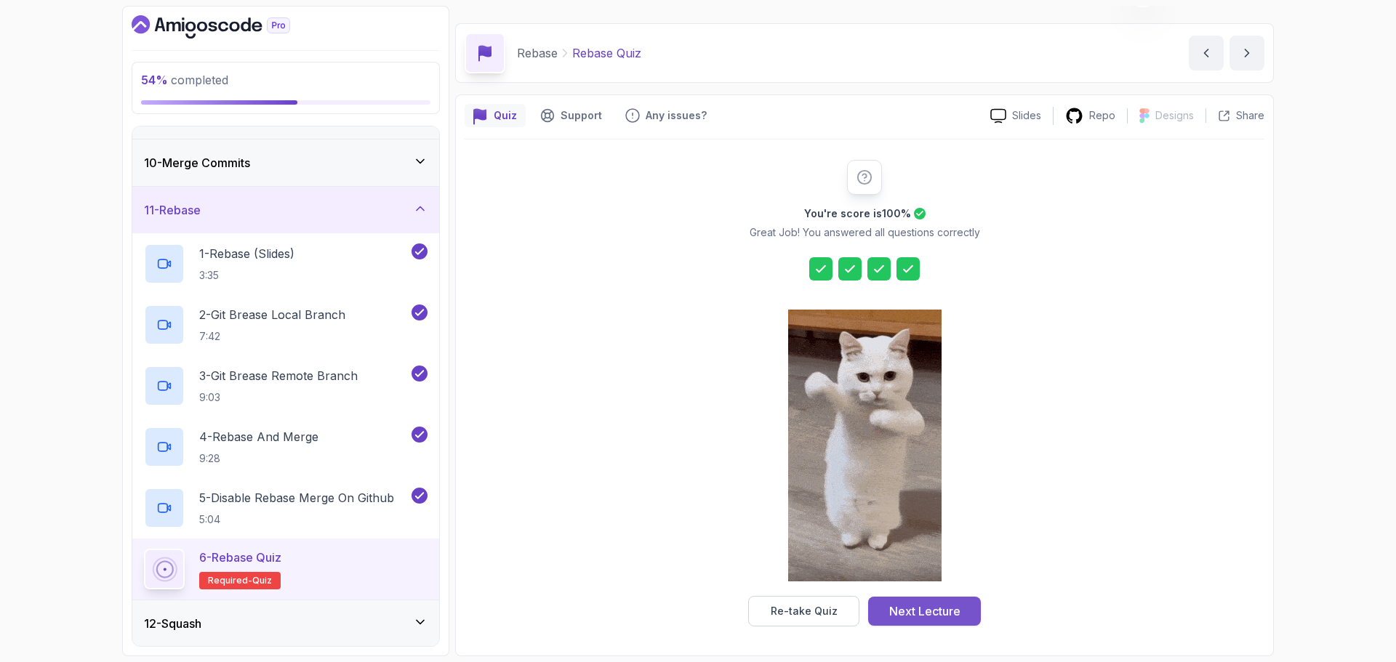
click at [923, 606] on div "Next Lecture" at bounding box center [924, 611] width 71 height 17
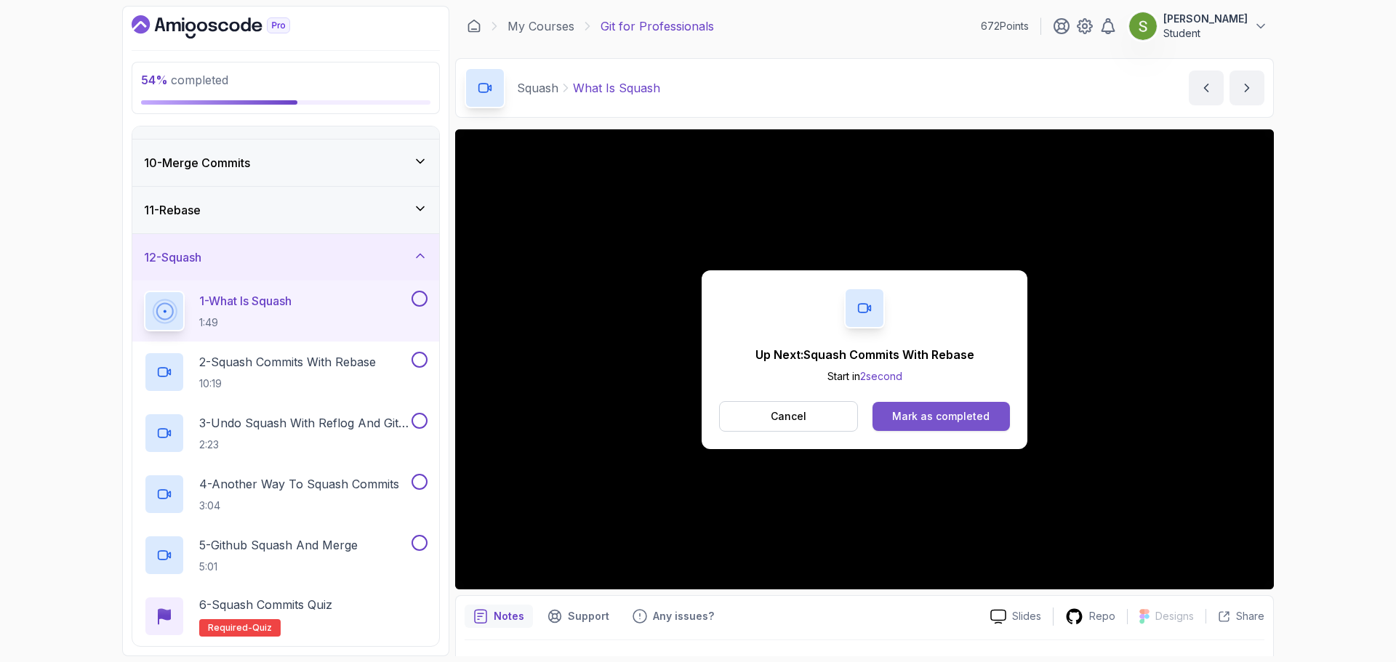
click at [938, 428] on button "Mark as completed" at bounding box center [940, 416] width 137 height 29
